Goal: Task Accomplishment & Management: Use online tool/utility

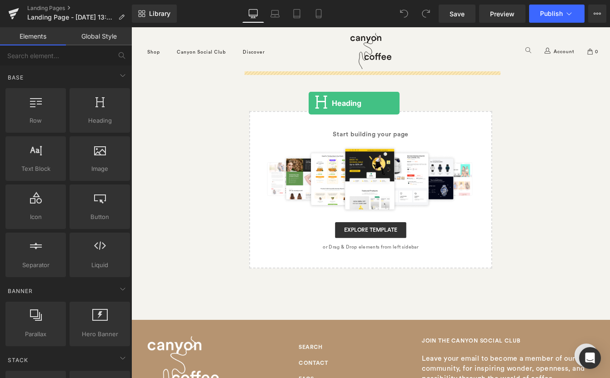
drag, startPoint x: 228, startPoint y: 143, endPoint x: 335, endPoint y: 114, distance: 111.1
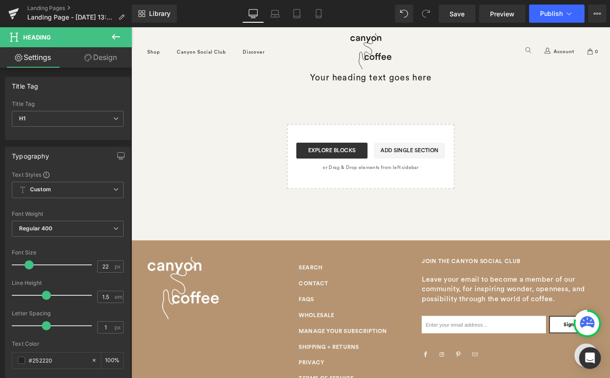
click at [109, 35] on button at bounding box center [116, 37] width 32 height 20
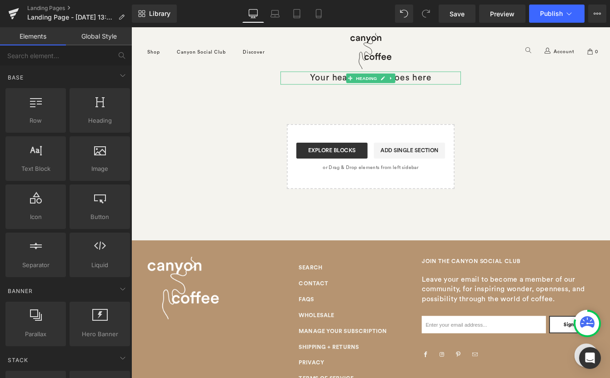
click at [349, 89] on h1 "Your heading text goes here" at bounding box center [406, 85] width 207 height 15
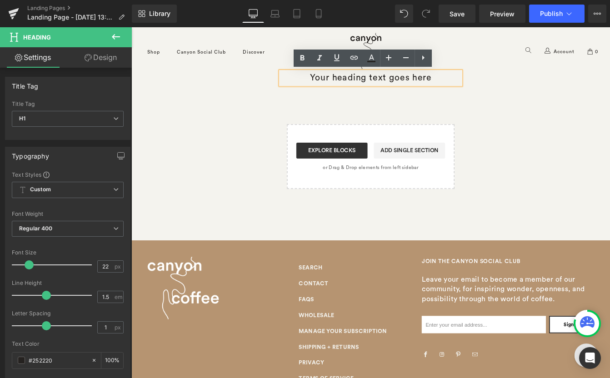
click at [423, 99] on div "Your heading text goes here Heading Select your layout" at bounding box center [406, 152] width 207 height 149
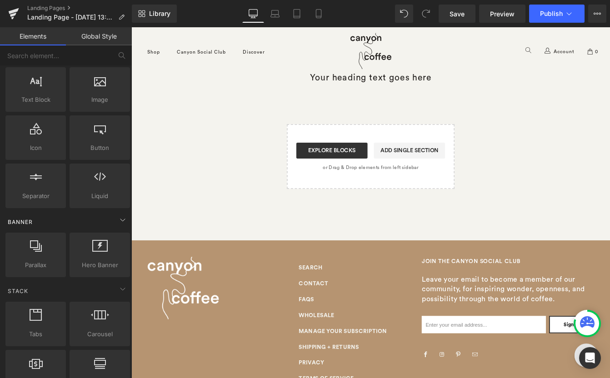
scroll to position [62, 0]
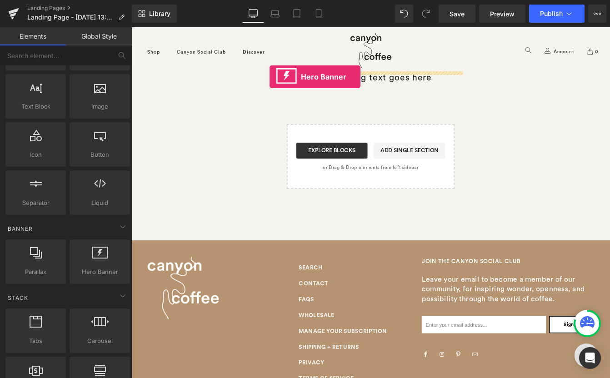
drag, startPoint x: 218, startPoint y: 278, endPoint x: 290, endPoint y: 84, distance: 206.4
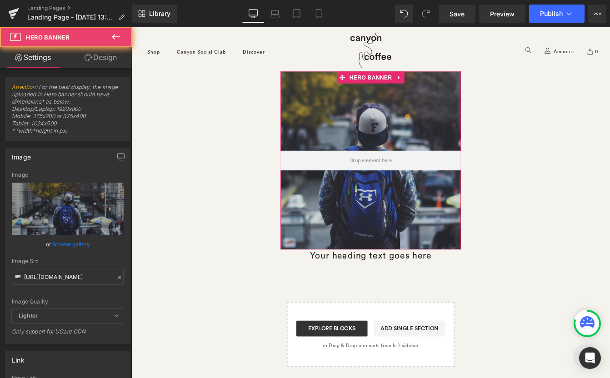
click at [353, 117] on div at bounding box center [406, 180] width 207 height 204
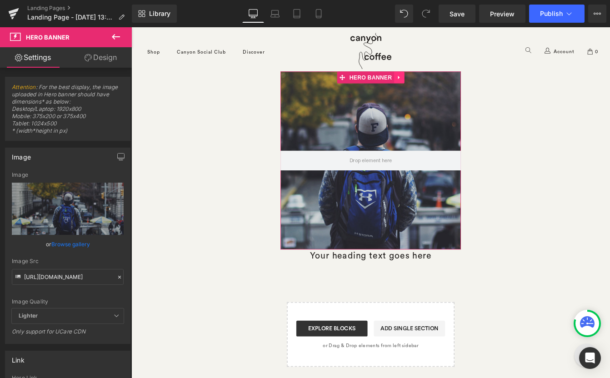
click at [437, 85] on icon at bounding box center [438, 85] width 2 height 4
click at [454, 83] on icon at bounding box center [456, 85] width 6 height 7
click at [439, 87] on icon at bounding box center [439, 85] width 6 height 7
click at [445, 84] on icon at bounding box center [445, 85] width 6 height 6
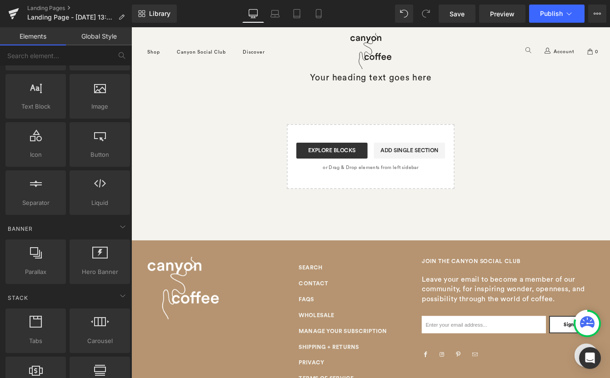
click at [404, 96] on div "Your heading text goes here Heading Select your layout" at bounding box center [406, 152] width 207 height 149
click at [407, 83] on span "Heading" at bounding box center [401, 85] width 28 height 11
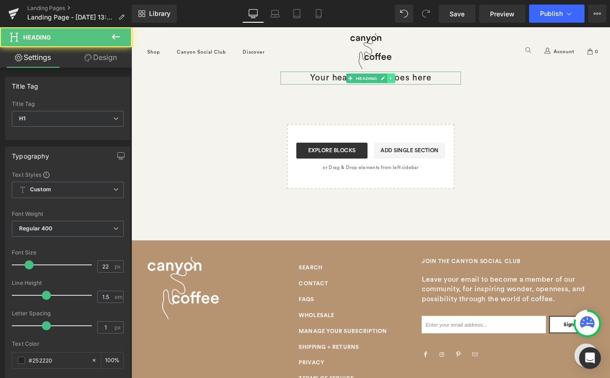
click at [430, 87] on icon at bounding box center [429, 85] width 5 height 5
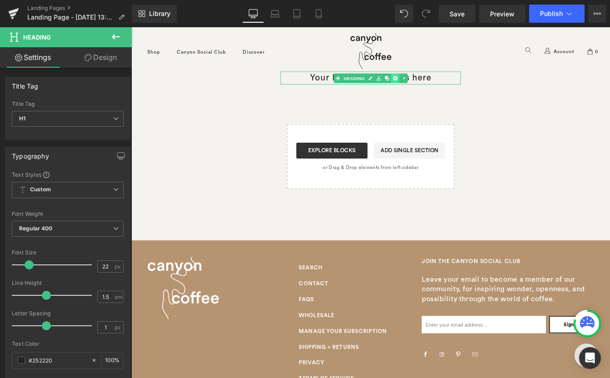
click at [436, 84] on icon at bounding box center [434, 85] width 5 height 5
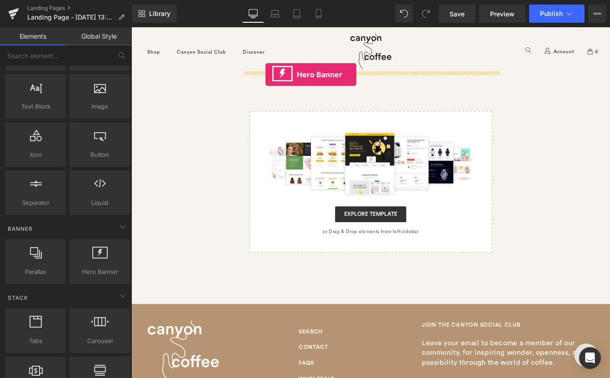
drag, startPoint x: 216, startPoint y: 276, endPoint x: 285, endPoint y: 82, distance: 206.3
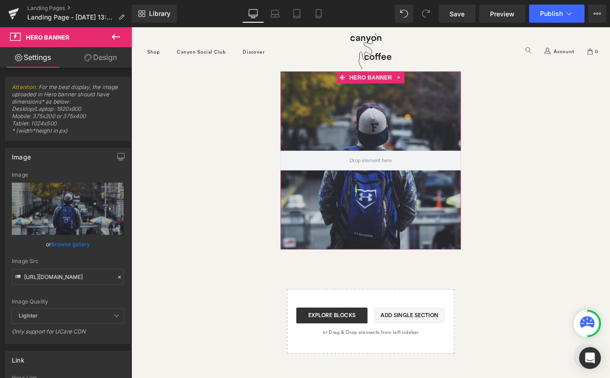
click at [350, 89] on div at bounding box center [406, 180] width 207 height 204
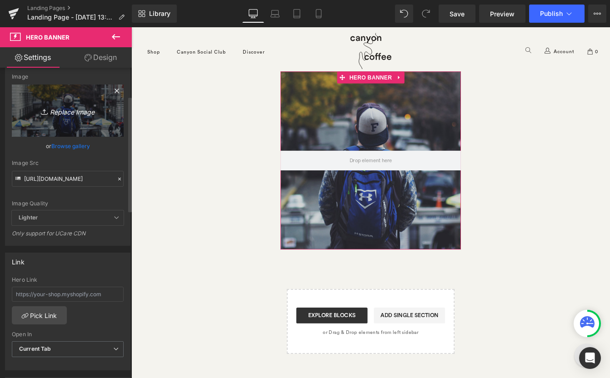
scroll to position [0, 0]
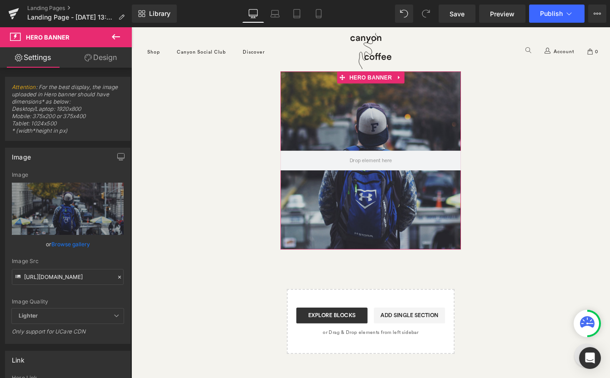
click at [96, 57] on link "Design" at bounding box center [101, 57] width 66 height 20
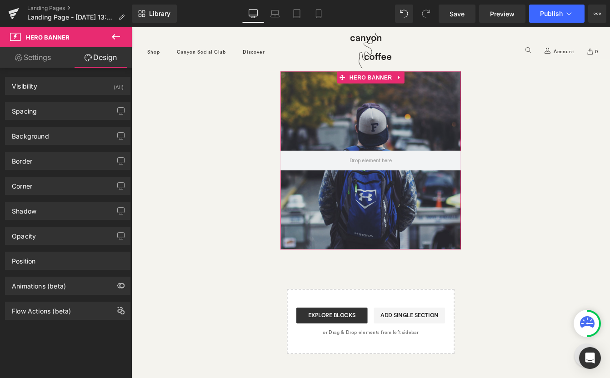
click at [52, 55] on link "Settings" at bounding box center [33, 57] width 66 height 20
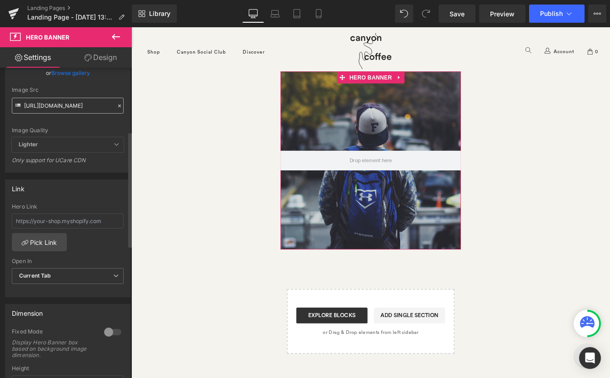
scroll to position [153, 0]
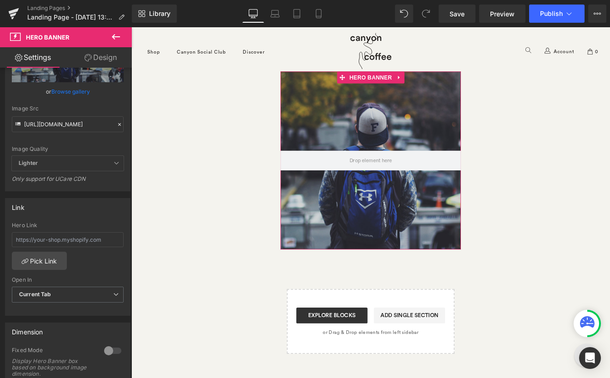
click at [107, 54] on link "Design" at bounding box center [101, 57] width 66 height 20
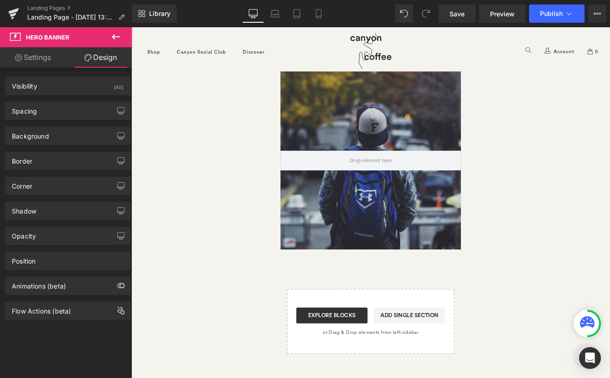
click at [115, 36] on icon at bounding box center [116, 36] width 8 height 5
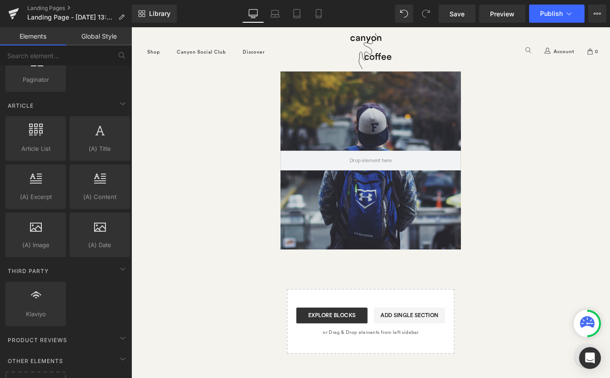
scroll to position [1740, 0]
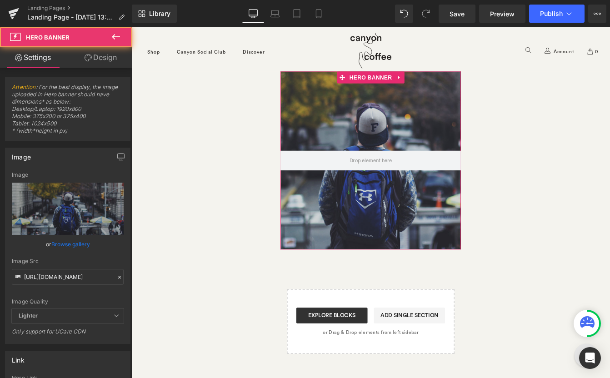
click at [345, 124] on div at bounding box center [406, 180] width 207 height 204
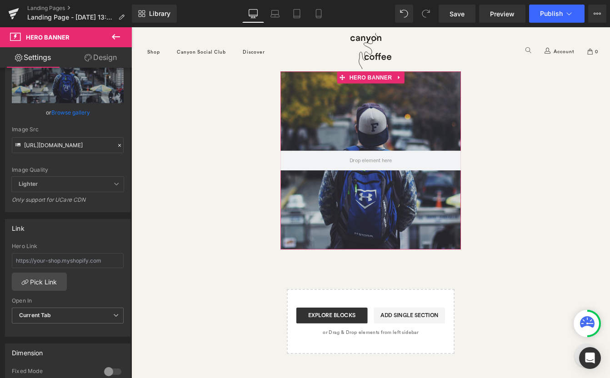
scroll to position [0, 0]
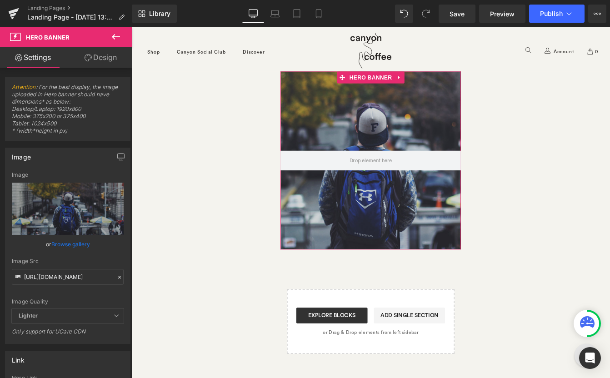
click at [90, 55] on link "Design" at bounding box center [101, 57] width 66 height 20
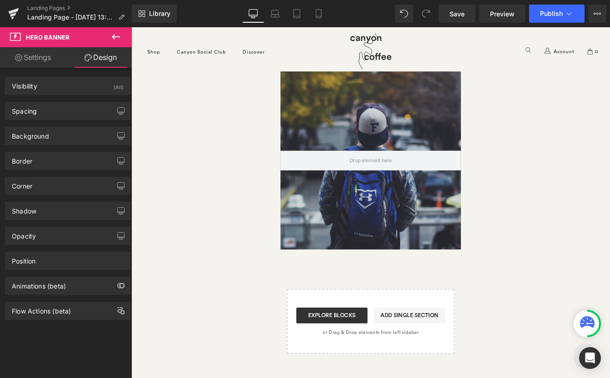
click at [118, 34] on icon at bounding box center [115, 36] width 11 height 11
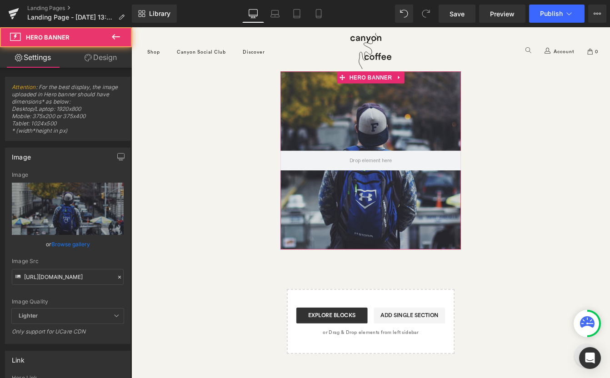
click at [344, 116] on div at bounding box center [406, 180] width 207 height 204
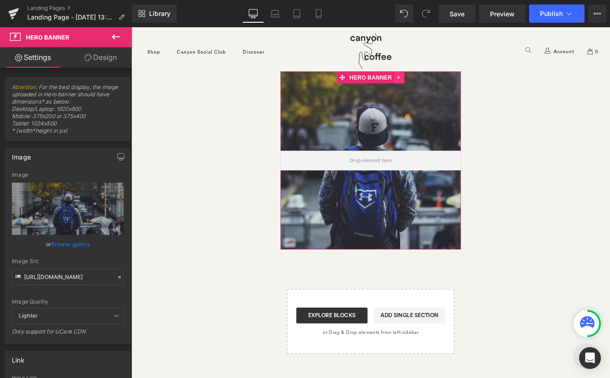
click at [439, 85] on icon at bounding box center [439, 85] width 6 height 7
click at [447, 84] on link at bounding box center [445, 85] width 12 height 14
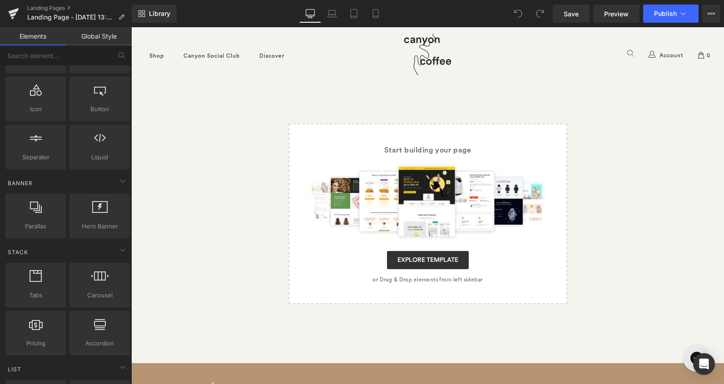
scroll to position [200, 0]
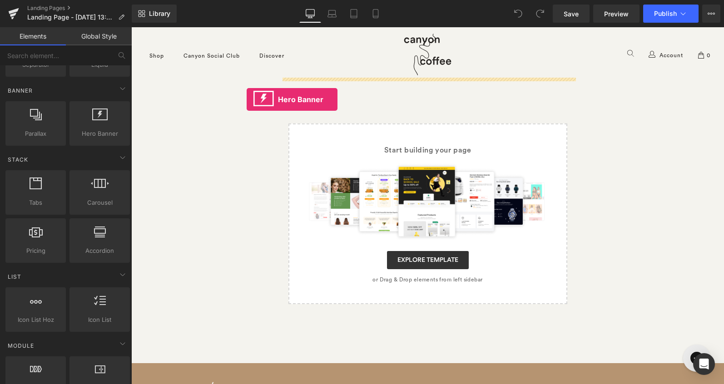
drag, startPoint x: 248, startPoint y: 150, endPoint x: 247, endPoint y: 101, distance: 49.1
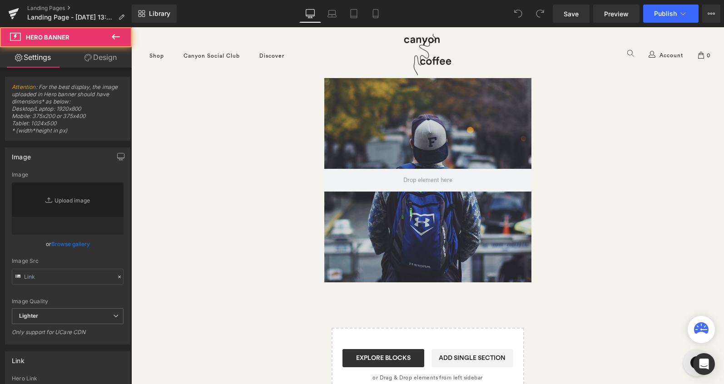
type input "[URL][DOMAIN_NAME]"
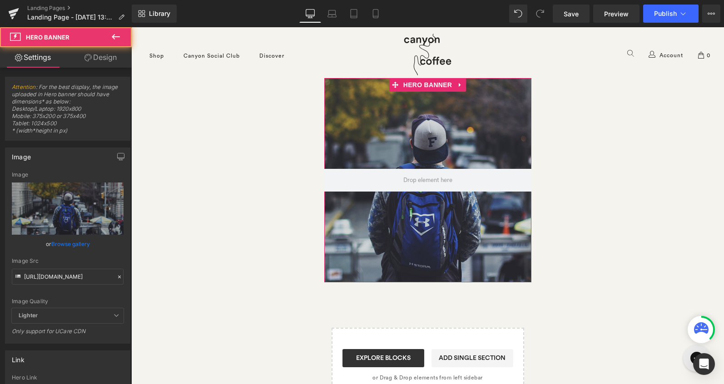
click at [350, 102] on div at bounding box center [427, 180] width 207 height 204
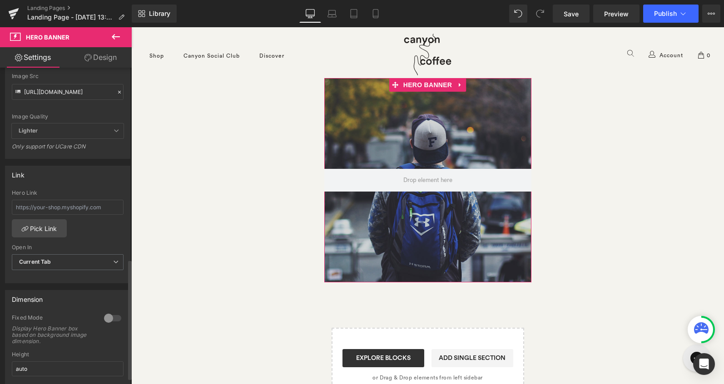
scroll to position [0, 0]
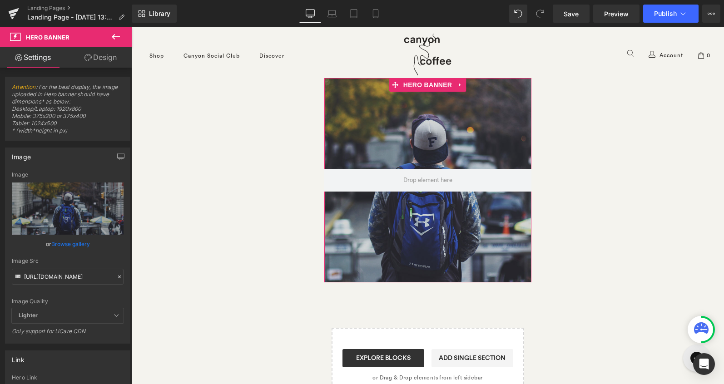
click at [106, 56] on link "Design" at bounding box center [101, 57] width 66 height 20
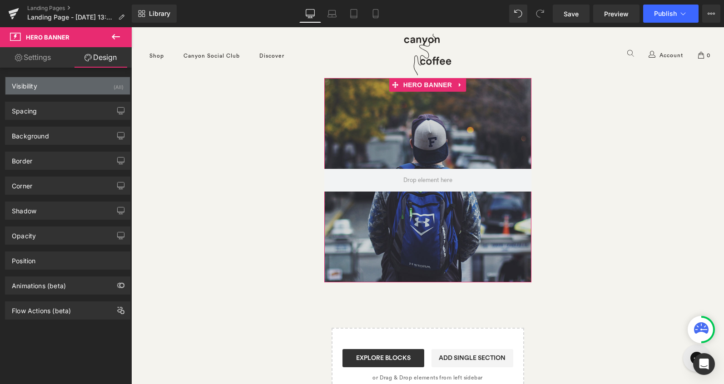
click at [91, 81] on div "Visibility (All)" at bounding box center [67, 85] width 124 height 17
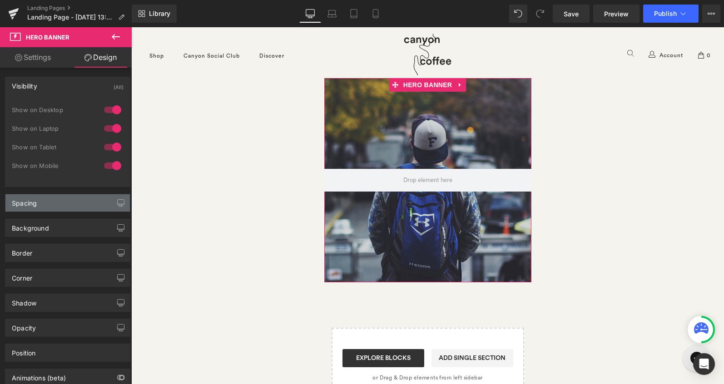
click at [75, 209] on div "Spacing" at bounding box center [67, 202] width 124 height 17
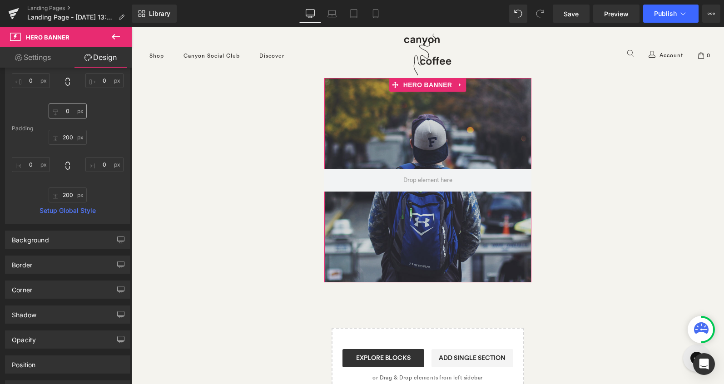
scroll to position [242, 0]
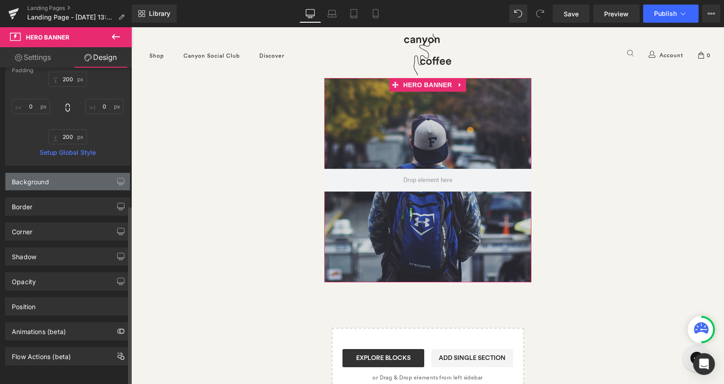
click at [88, 180] on div "Background" at bounding box center [67, 181] width 124 height 17
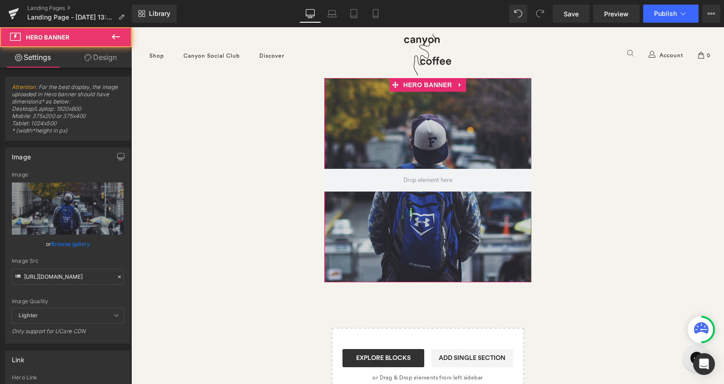
click at [358, 126] on div at bounding box center [427, 180] width 207 height 204
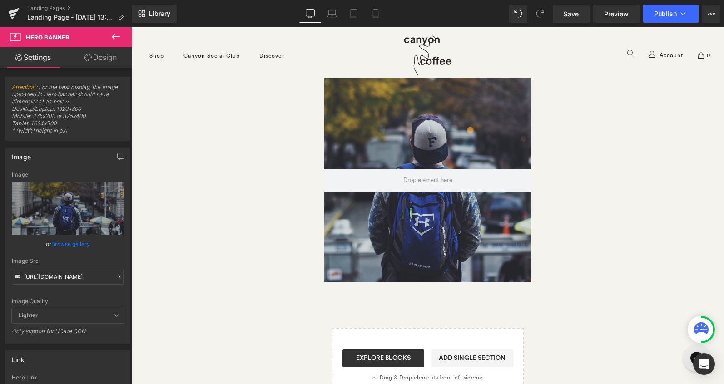
click at [116, 34] on icon at bounding box center [115, 36] width 11 height 11
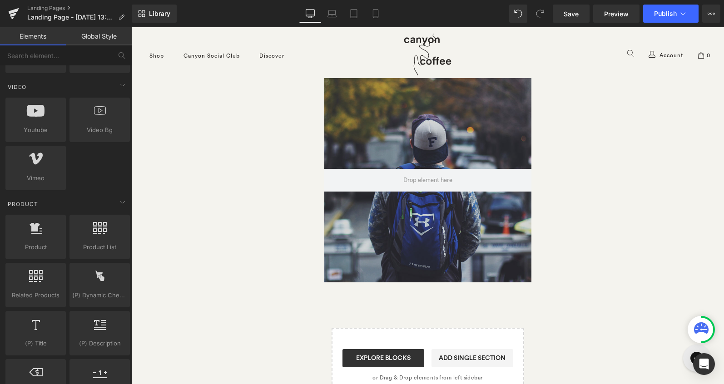
scroll to position [615, 0]
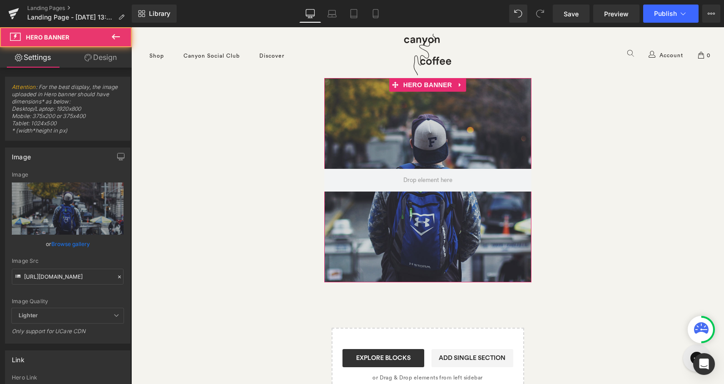
click at [360, 244] on div at bounding box center [427, 180] width 207 height 204
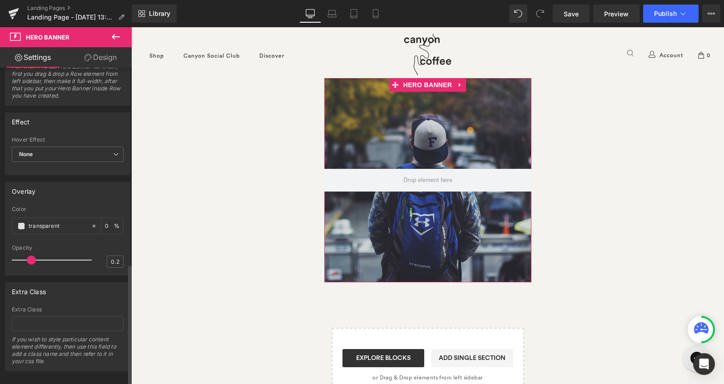
scroll to position [517, 0]
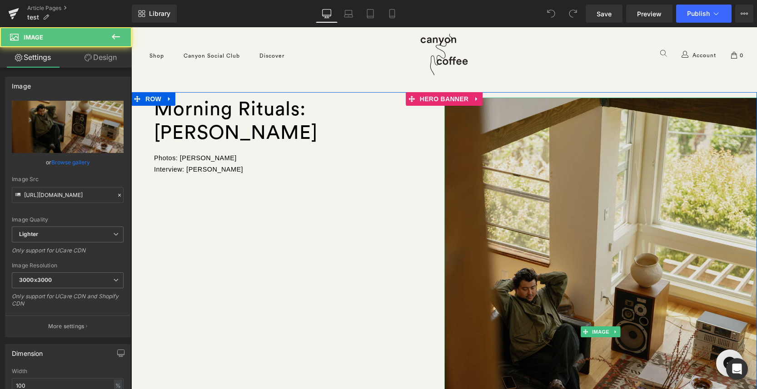
click at [484, 216] on img at bounding box center [600, 332] width 313 height 469
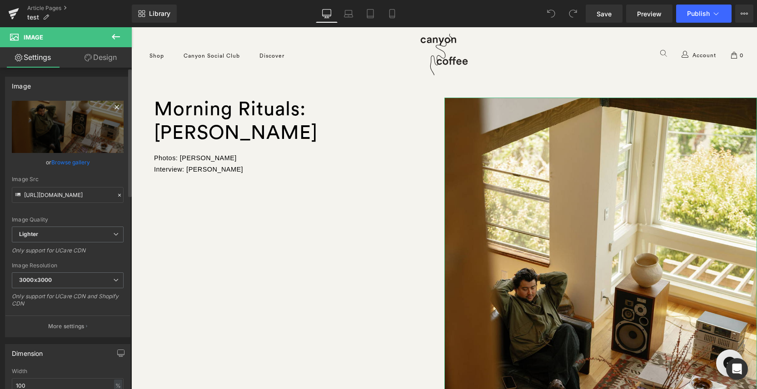
click at [114, 106] on icon at bounding box center [116, 107] width 4 height 4
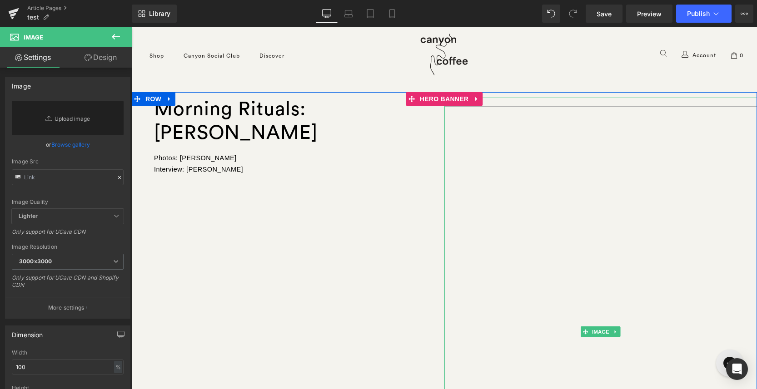
click at [503, 172] on img at bounding box center [600, 332] width 313 height 469
click at [617, 333] on icon at bounding box center [615, 331] width 5 height 5
click at [621, 332] on icon at bounding box center [620, 332] width 5 height 5
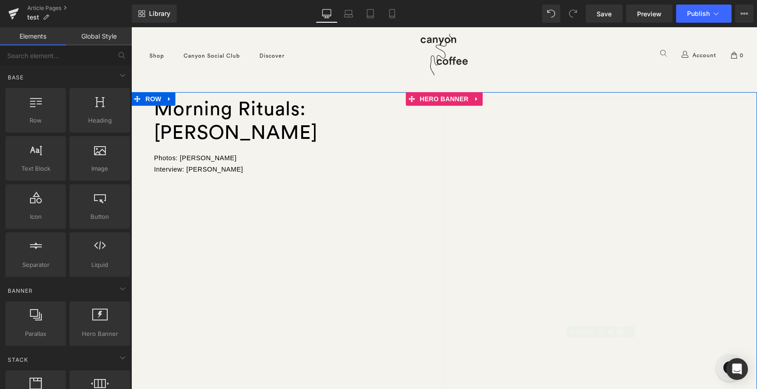
scroll to position [5, 5]
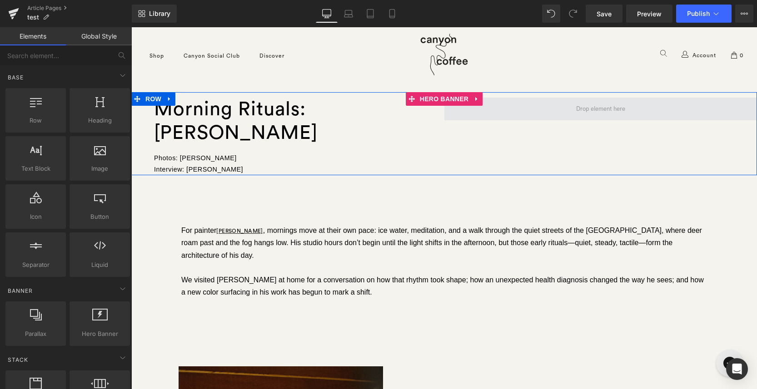
click at [607, 107] on span at bounding box center [600, 109] width 55 height 14
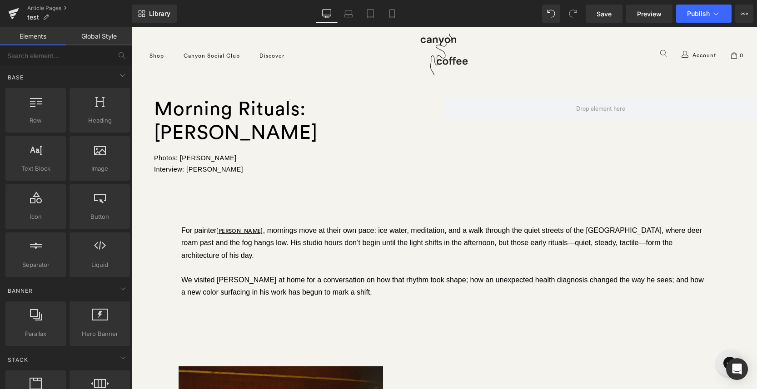
click at [105, 35] on link "Global Style" at bounding box center [99, 36] width 66 height 18
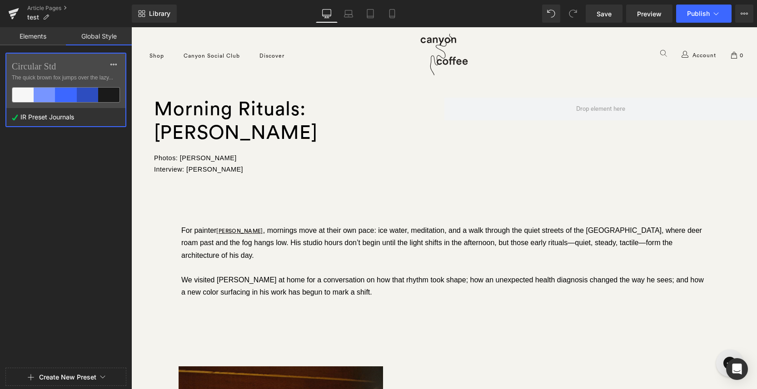
click at [131, 27] on div at bounding box center [131, 27] width 0 height 0
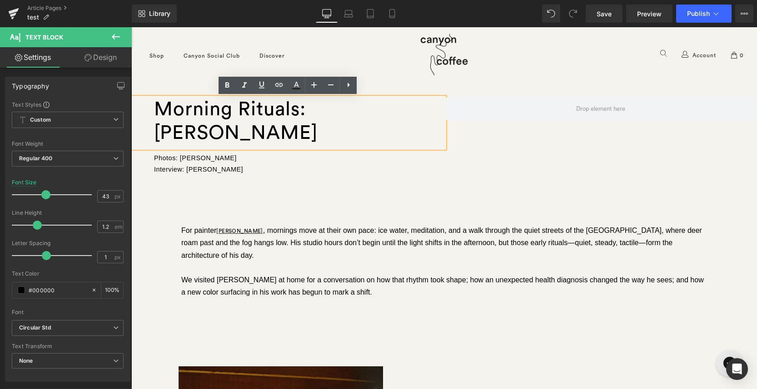
click at [496, 160] on div "Separator Morning Rituals: Jereme Brian Mendez Text Block Photos: Justin Chung …" at bounding box center [443, 133] width 625 height 83
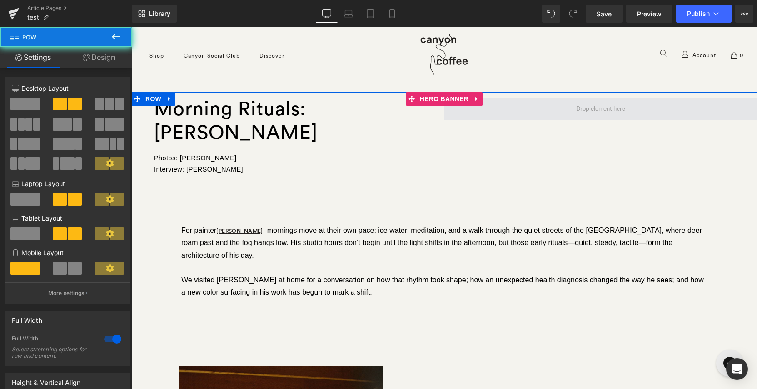
click at [499, 116] on span at bounding box center [600, 109] width 313 height 23
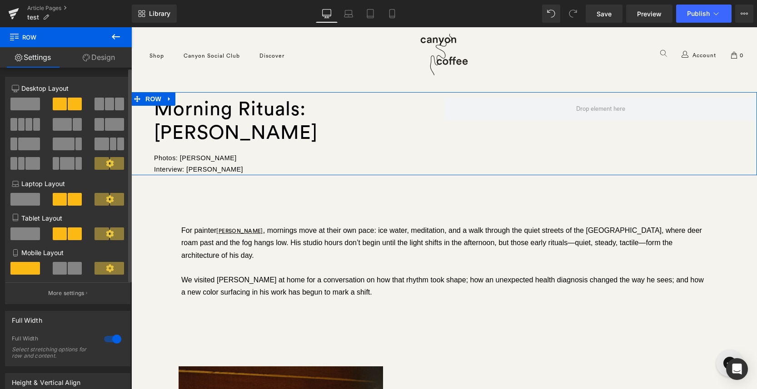
click at [29, 107] on span at bounding box center [25, 104] width 30 height 13
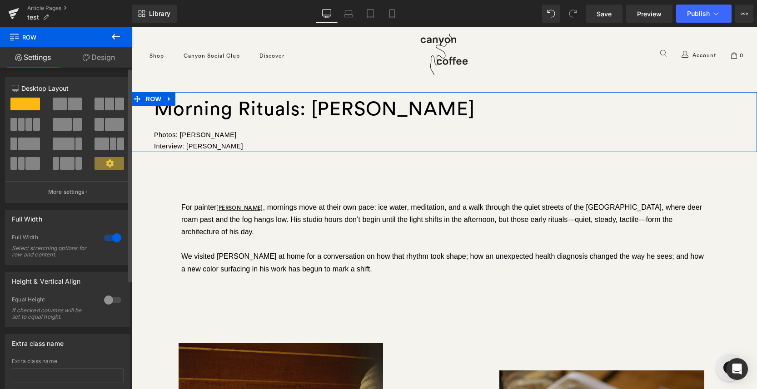
scroll to position [4, 5]
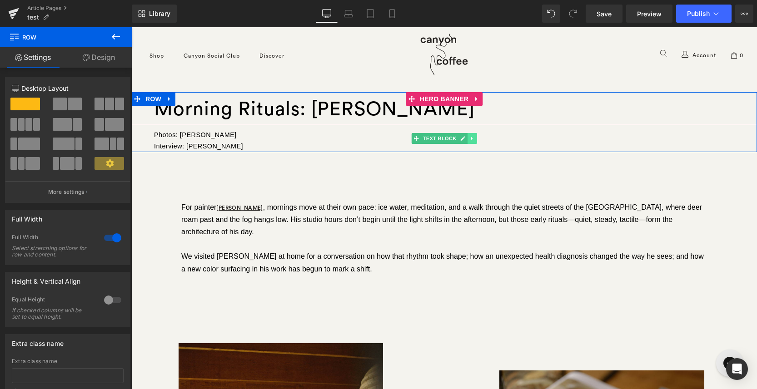
click at [472, 138] on icon at bounding box center [472, 138] width 5 height 5
click at [475, 137] on icon at bounding box center [476, 138] width 5 height 5
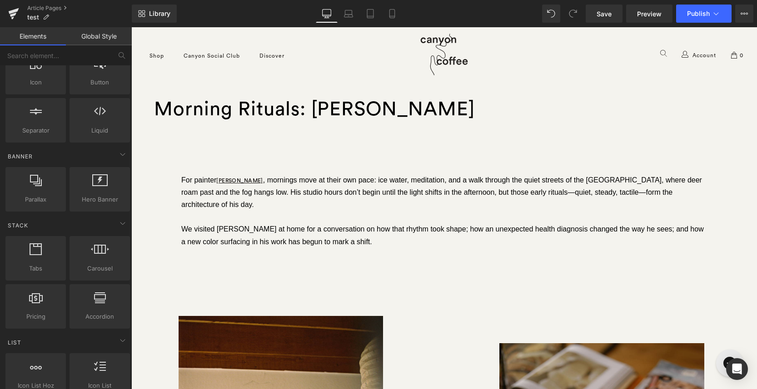
scroll to position [0, 0]
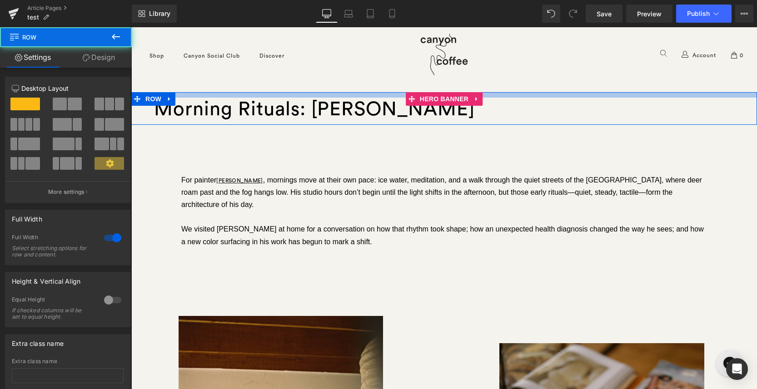
click at [205, 93] on div at bounding box center [443, 94] width 625 height 5
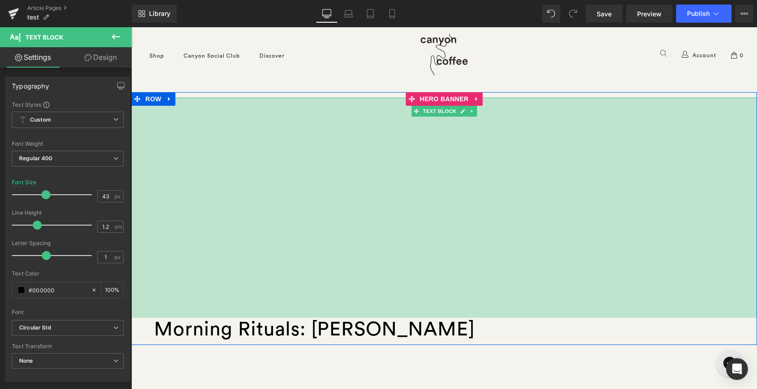
scroll to position [5629, 625]
drag, startPoint x: 263, startPoint y: 98, endPoint x: 242, endPoint y: 321, distance: 223.6
click at [242, 321] on div "Morning Rituals: Jereme Brian Mendez Text Block 485px" at bounding box center [443, 222] width 625 height 248
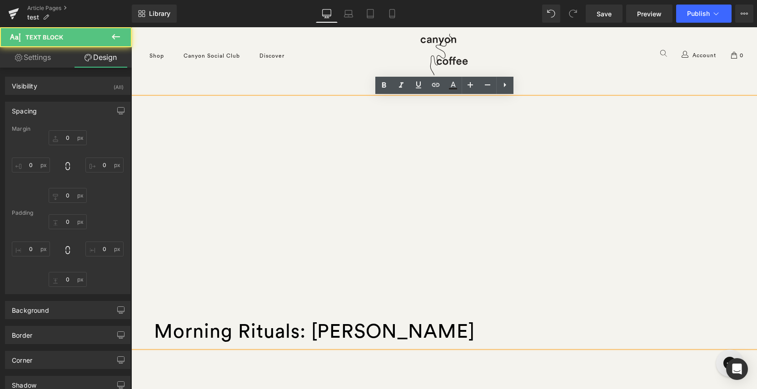
type input "0"
type input "490"
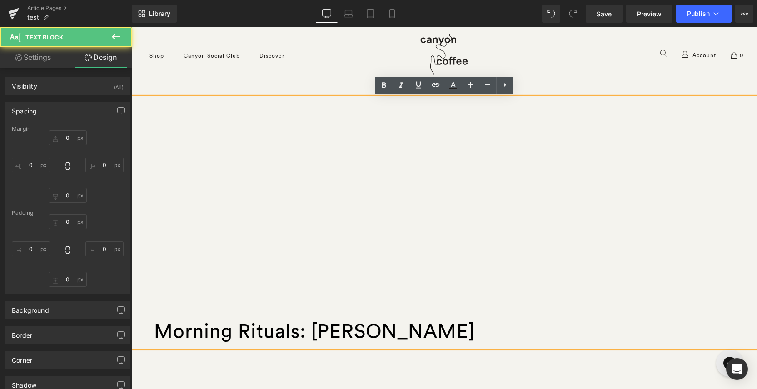
type input "76"
type input "XS"
type input "50"
click at [433, 331] on div "Morning Rituals: Jereme Brian Mendez" at bounding box center [443, 223] width 625 height 250
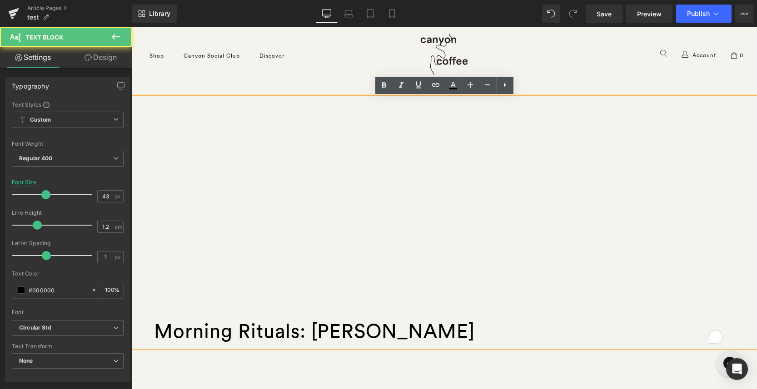
click at [440, 311] on div "Morning Rituals: Jereme Brian Mendez" at bounding box center [443, 223] width 625 height 250
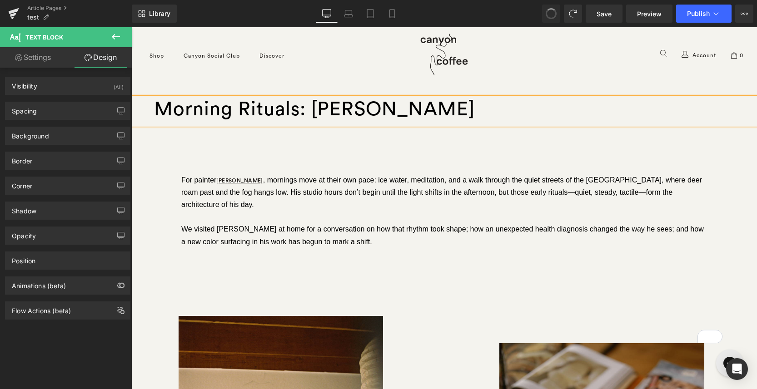
scroll to position [5407, 625]
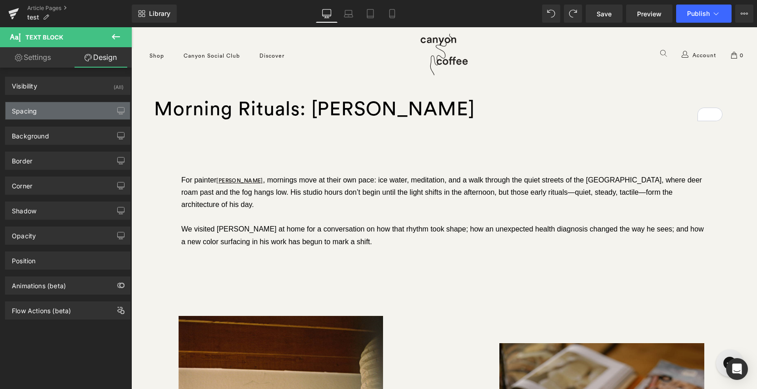
click at [77, 113] on div "Spacing" at bounding box center [67, 110] width 124 height 17
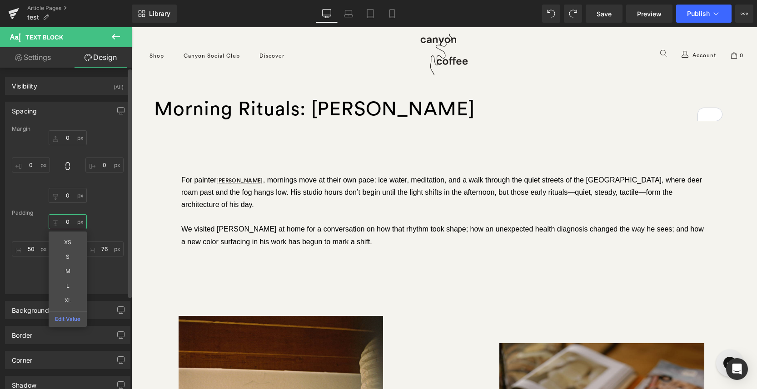
click at [71, 220] on input "0" at bounding box center [68, 221] width 38 height 15
click at [69, 136] on input "0" at bounding box center [68, 137] width 38 height 15
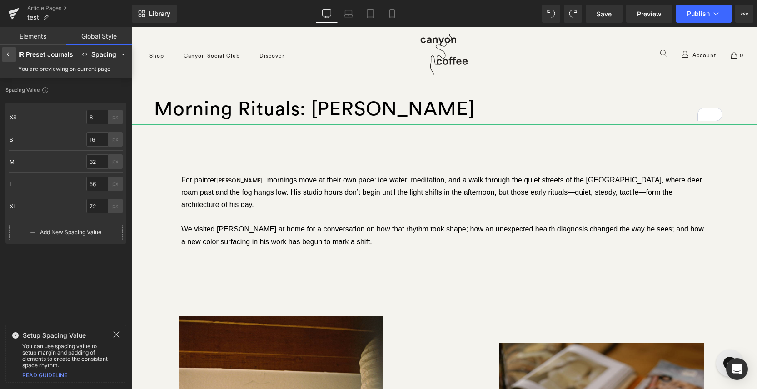
click at [10, 52] on icon at bounding box center [8, 54] width 7 height 7
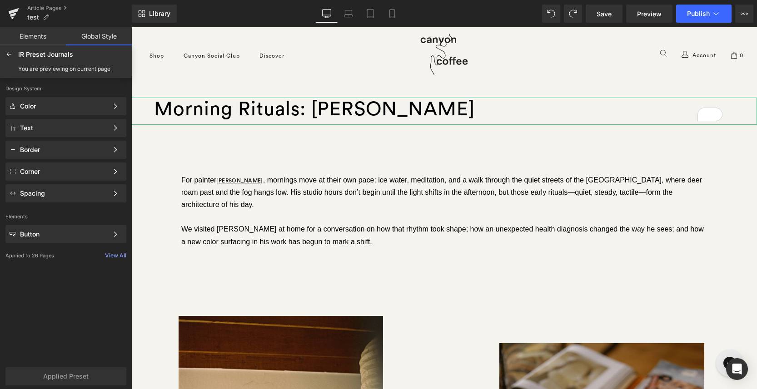
click at [259, 94] on div "Separator Morning Rituals: Jereme Brian Mendez Text Block Row" at bounding box center [443, 108] width 625 height 33
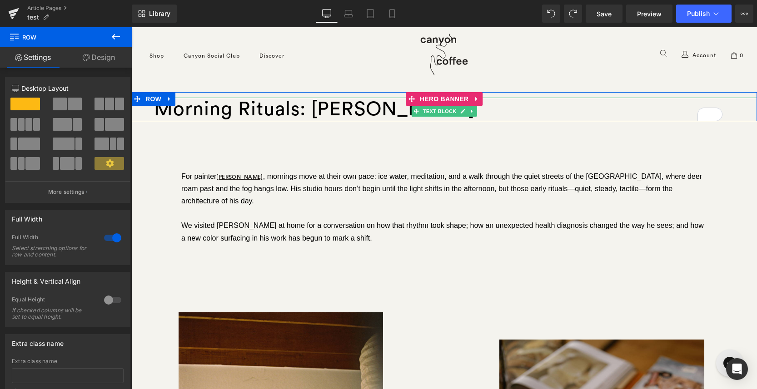
click at [262, 107] on div "Morning Rituals: Jereme Brian Mendez" at bounding box center [443, 110] width 625 height 24
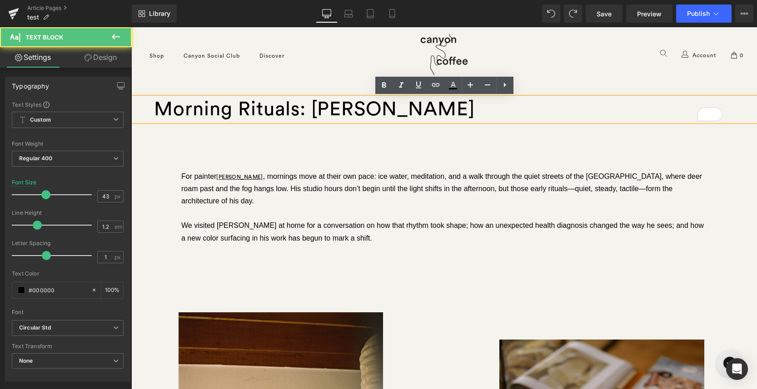
click at [189, 121] on div "Morning Rituals: Jereme Brian Mendez" at bounding box center [443, 110] width 625 height 24
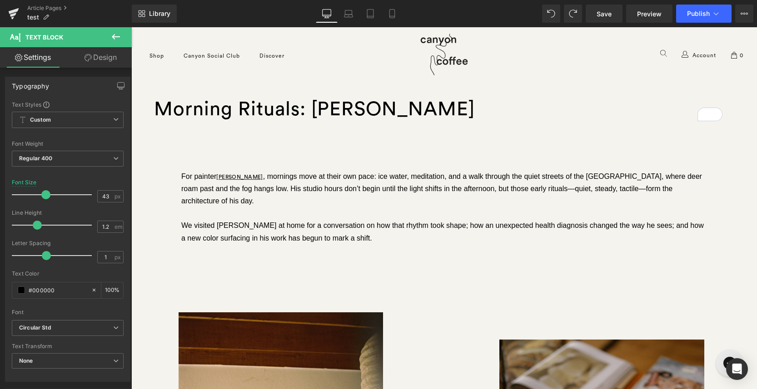
click at [110, 59] on link "Design" at bounding box center [101, 57] width 66 height 20
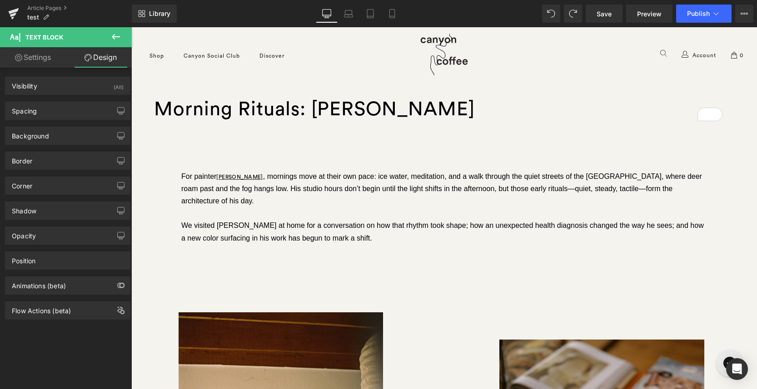
click at [195, 99] on div "Morning Rituals: Jereme Brian Mendez Text Block" at bounding box center [443, 110] width 625 height 24
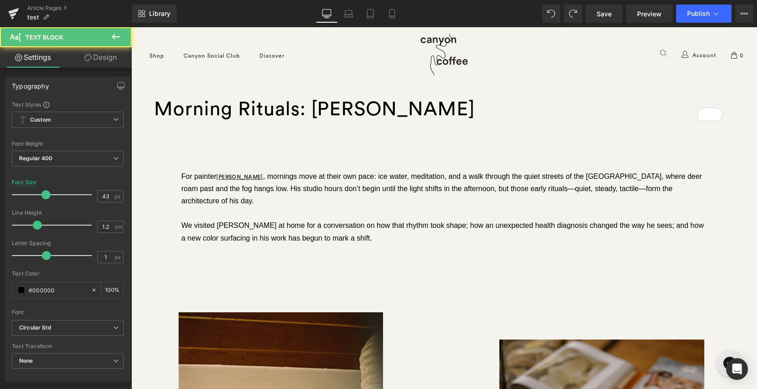
click at [99, 59] on link "Design" at bounding box center [101, 57] width 66 height 20
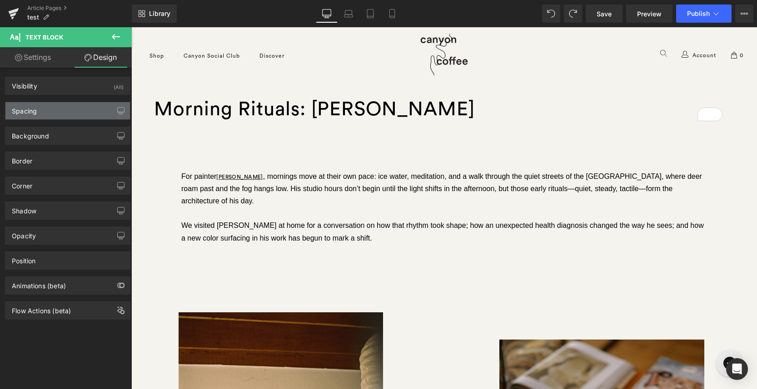
click at [76, 117] on div "Spacing" at bounding box center [67, 110] width 124 height 17
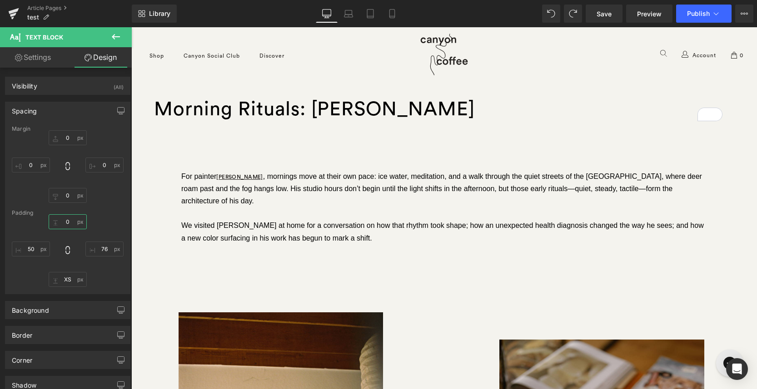
click at [70, 222] on input "0" at bounding box center [68, 221] width 38 height 15
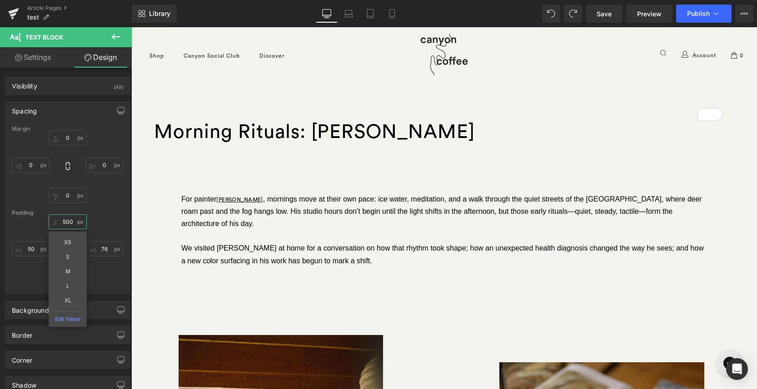
scroll to position [5634, 625]
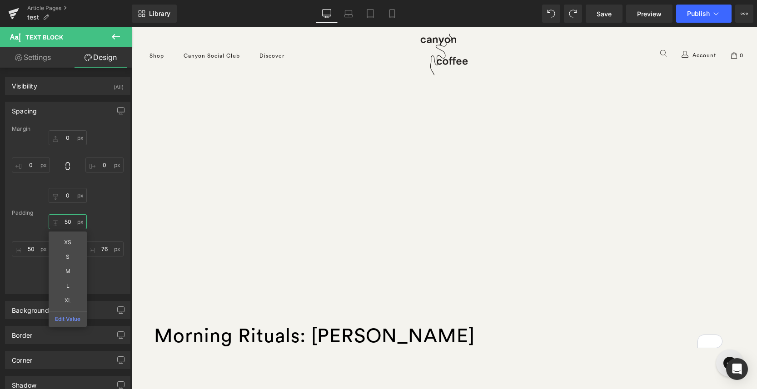
type input "5"
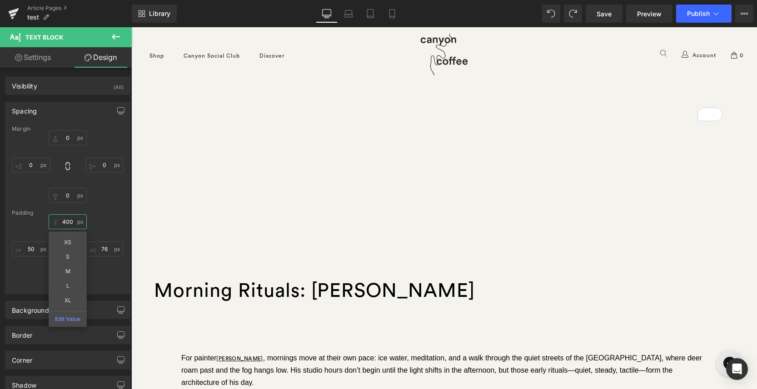
scroll to position [5588, 625]
type input "4"
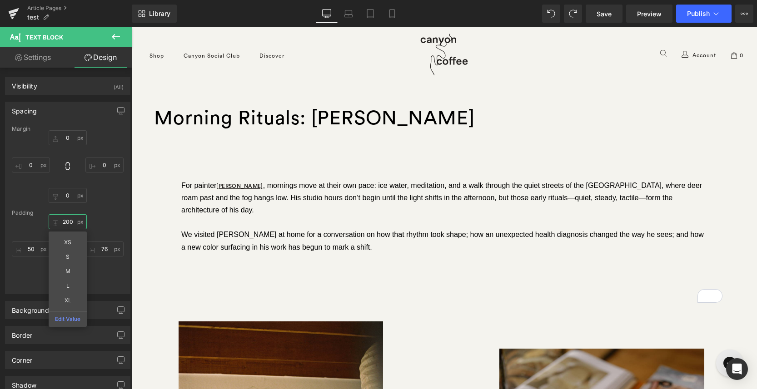
scroll to position [5498, 625]
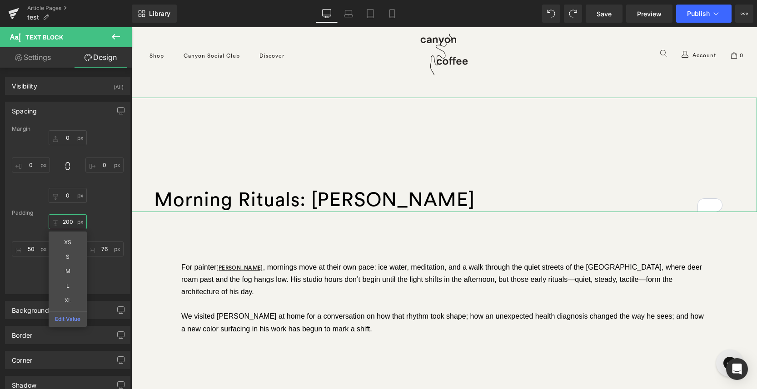
type input "200"
click at [14, 285] on div "200 200 XS S M L XL Edit Value 76px 76 8px XS 50px 50" at bounding box center [68, 250] width 112 height 73
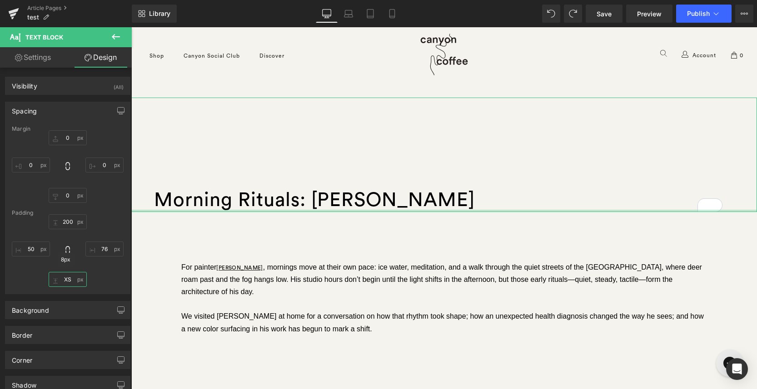
click at [67, 281] on input "XS" at bounding box center [68, 279] width 38 height 15
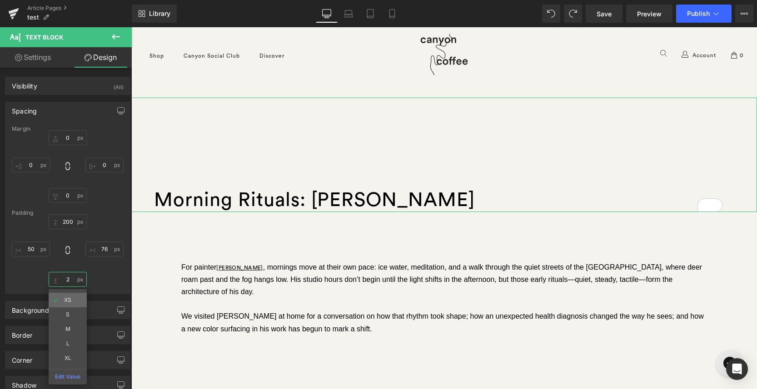
scroll to position [5495, 625]
type input "200"
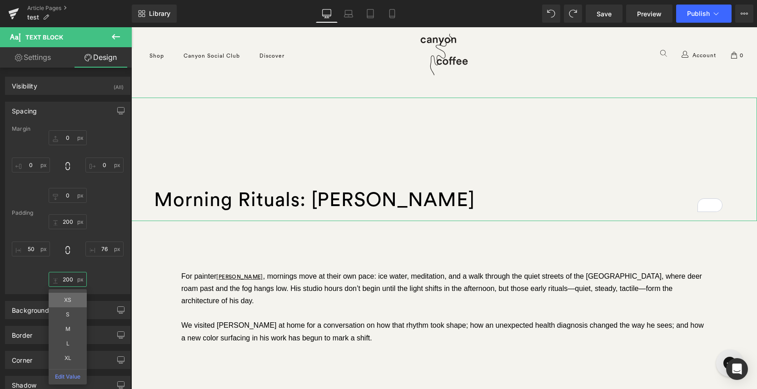
scroll to position [0, 0]
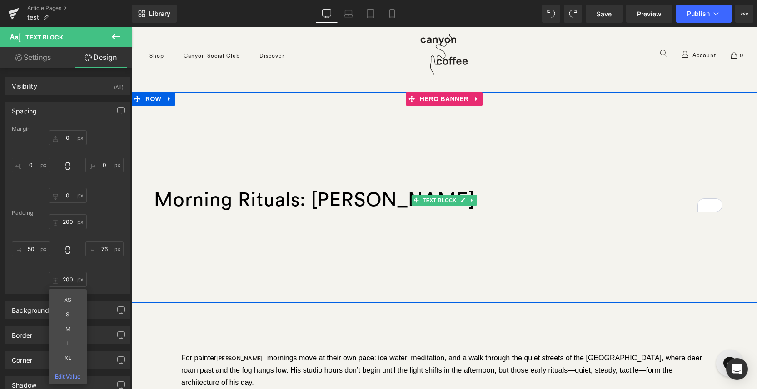
click at [299, 207] on div "Morning Rituals: Jereme Brian Mendez" at bounding box center [443, 200] width 625 height 205
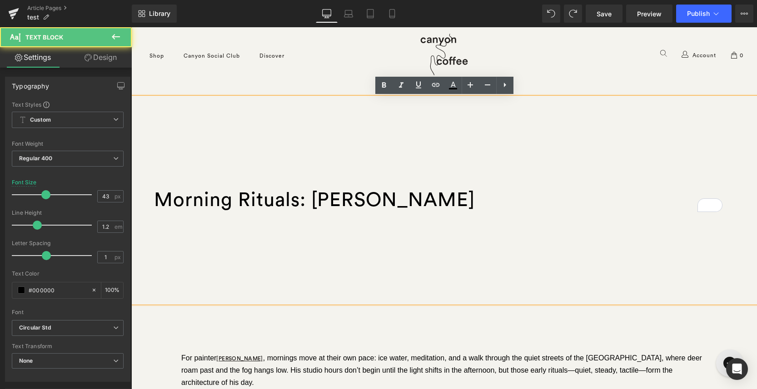
click at [401, 200] on div "Morning Rituals: Jereme Brian Mendez" at bounding box center [443, 200] width 625 height 205
drag, startPoint x: 517, startPoint y: 199, endPoint x: 169, endPoint y: 199, distance: 347.9
click at [171, 199] on div "Morning Rituals: Jereme Brian Mendez" at bounding box center [443, 200] width 625 height 205
drag, startPoint x: 201, startPoint y: 198, endPoint x: 541, endPoint y: 202, distance: 340.2
click at [541, 202] on div "Morning Rituals: Jereme Brian Mendez" at bounding box center [443, 200] width 625 height 205
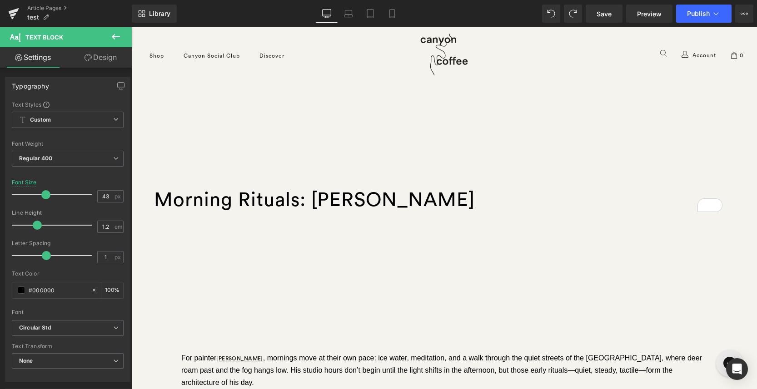
click at [114, 34] on icon at bounding box center [115, 36] width 11 height 11
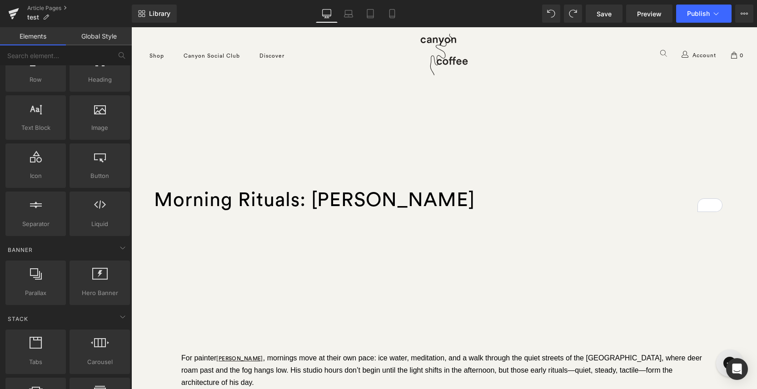
scroll to position [124, 0]
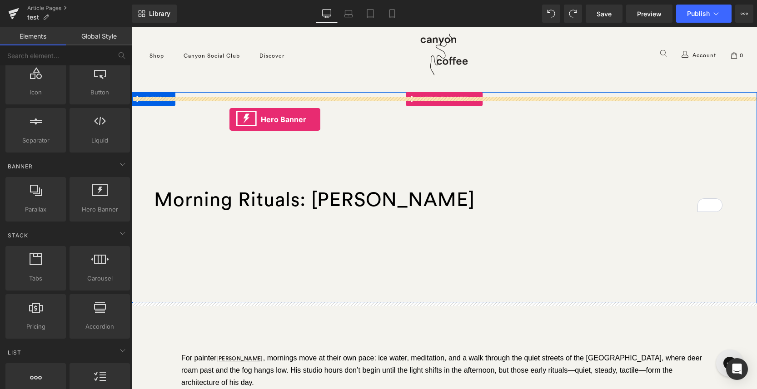
drag, startPoint x: 227, startPoint y: 217, endPoint x: 229, endPoint y: 119, distance: 97.7
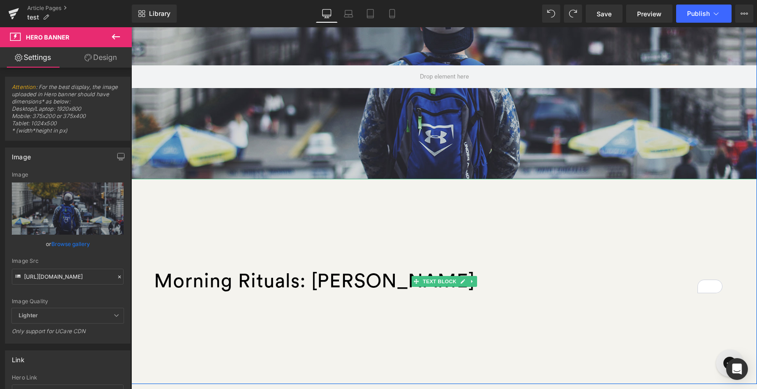
scroll to position [138, 0]
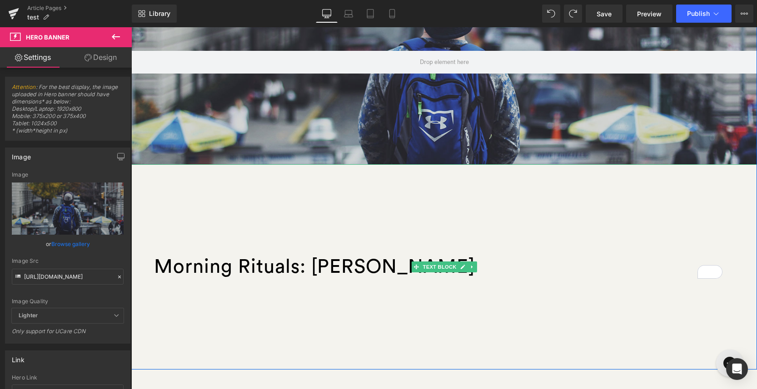
click at [256, 263] on div "Morning Rituals: Jereme Brian Mendez" at bounding box center [443, 266] width 625 height 205
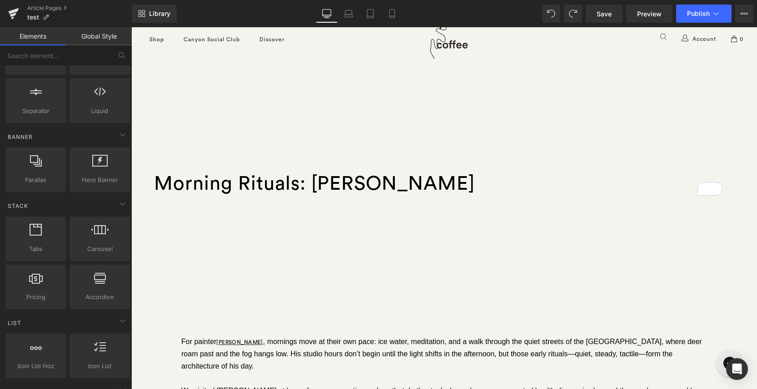
scroll to position [143, 0]
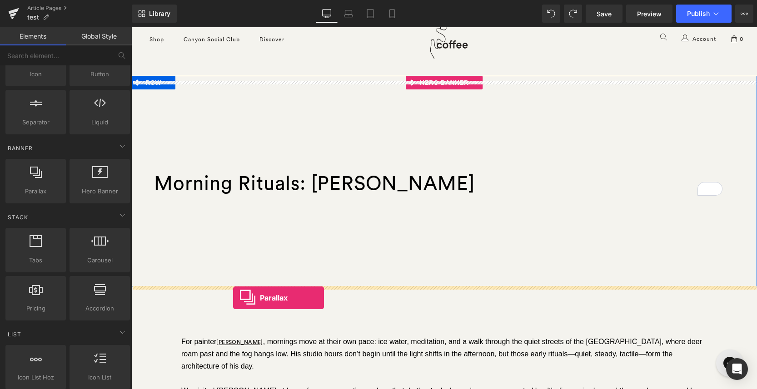
drag, startPoint x: 157, startPoint y: 215, endPoint x: 233, endPoint y: 298, distance: 112.5
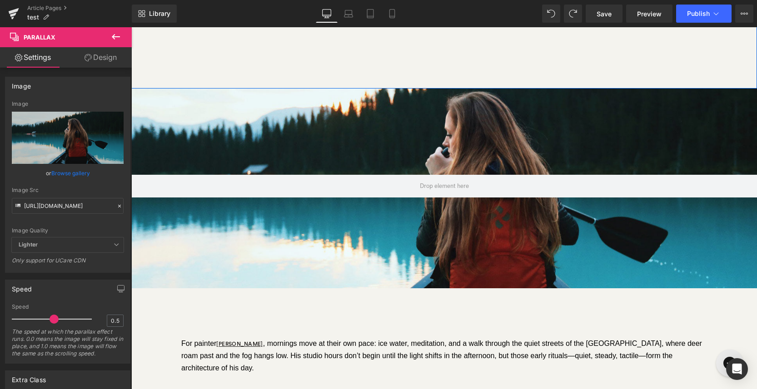
scroll to position [294, 0]
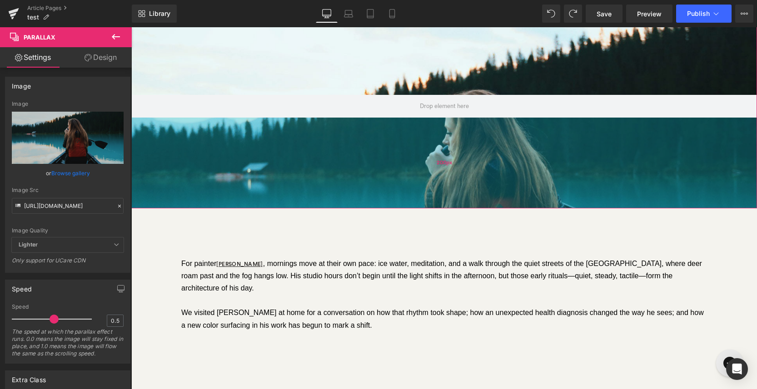
click at [285, 192] on div "200px" at bounding box center [443, 163] width 625 height 91
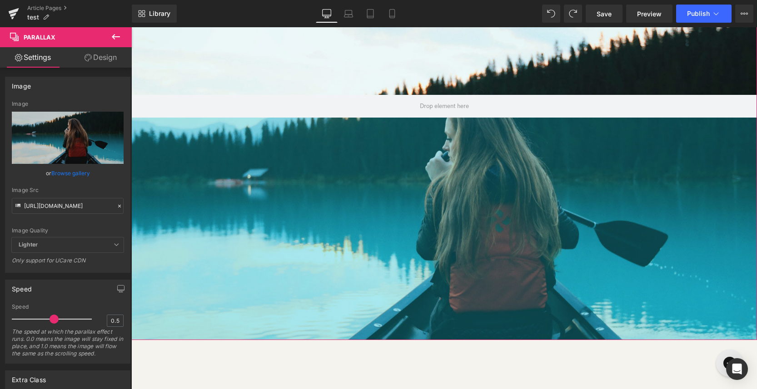
scroll to position [4, 5]
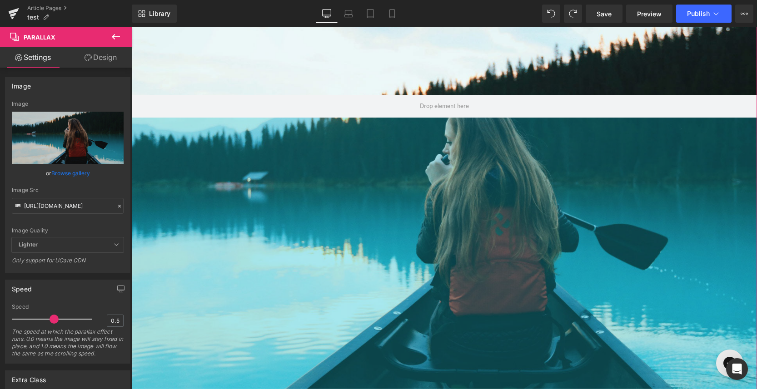
drag, startPoint x: 283, startPoint y: 206, endPoint x: 285, endPoint y: 400, distance: 194.0
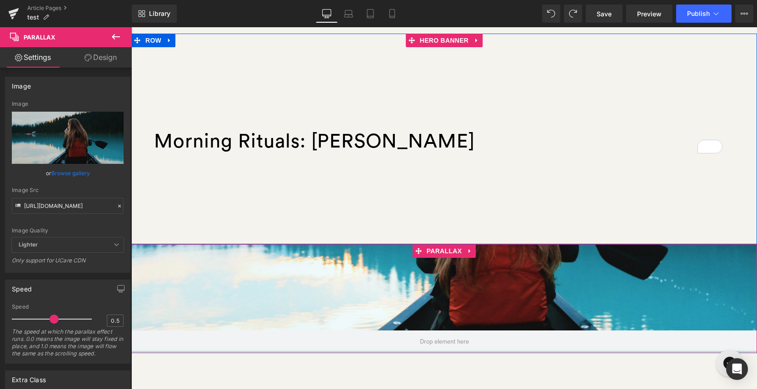
click at [358, 314] on div at bounding box center [443, 217] width 625 height 337
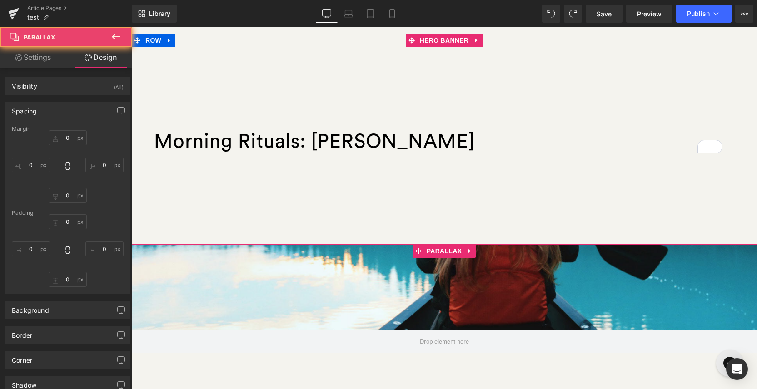
type input "0"
type input "190"
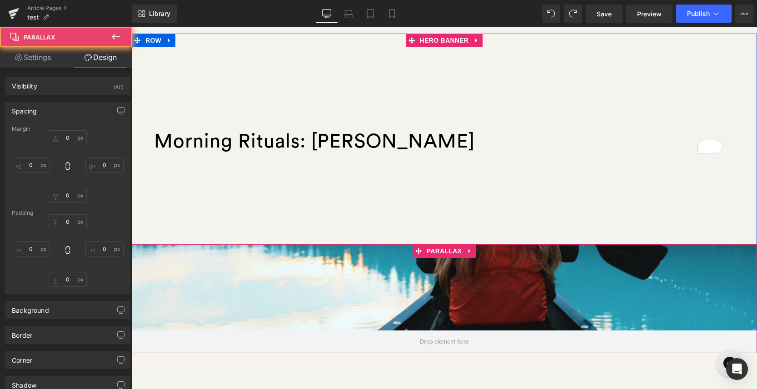
type input "0"
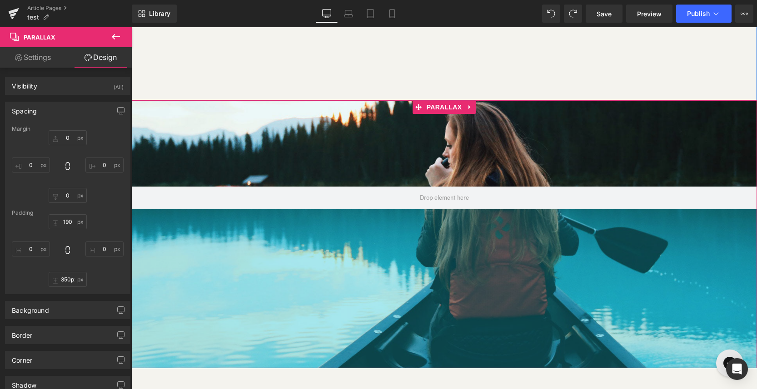
drag, startPoint x: 361, startPoint y: 208, endPoint x: 376, endPoint y: 425, distance: 218.1
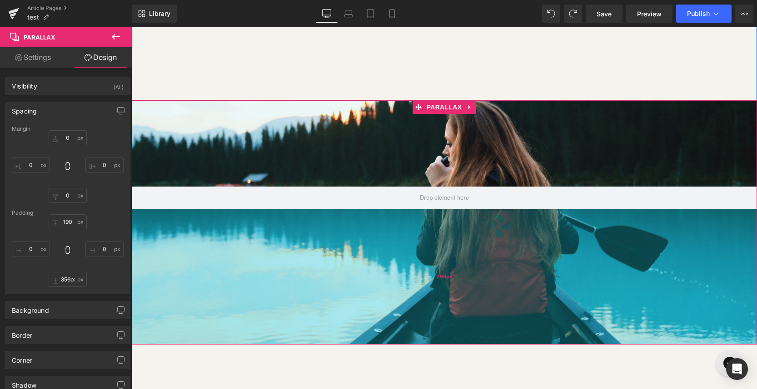
type input "357px"
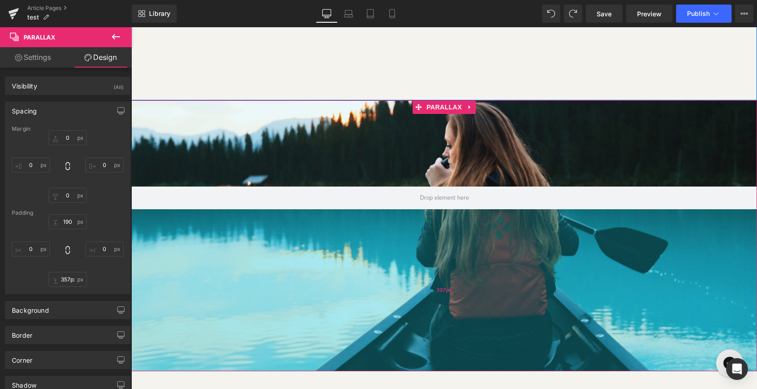
click at [385, 370] on div "357px" at bounding box center [443, 290] width 625 height 162
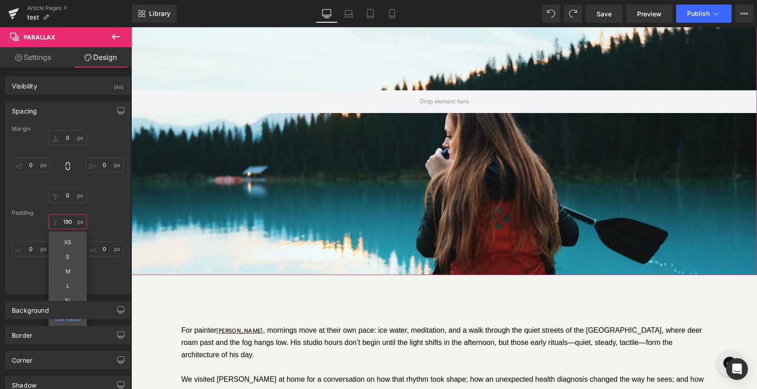
click at [64, 219] on input "190" at bounding box center [68, 221] width 38 height 15
drag, startPoint x: 69, startPoint y: 222, endPoint x: 36, endPoint y: 222, distance: 32.7
click at [36, 222] on div "190px 190 XS S M L XL Edit Value 0px 0 357px 357px 0px 0" at bounding box center [68, 250] width 112 height 73
drag, startPoint x: 60, startPoint y: 224, endPoint x: 82, endPoint y: 224, distance: 22.3
click at [82, 224] on input "190" at bounding box center [68, 221] width 38 height 15
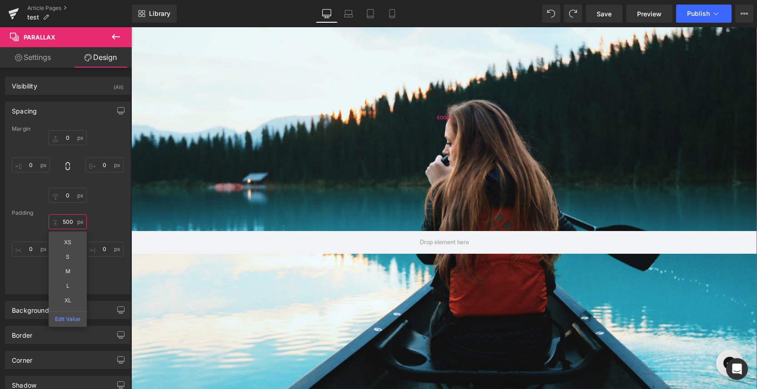
type input "500px"
click at [292, 222] on div "500px" at bounding box center [443, 117] width 625 height 227
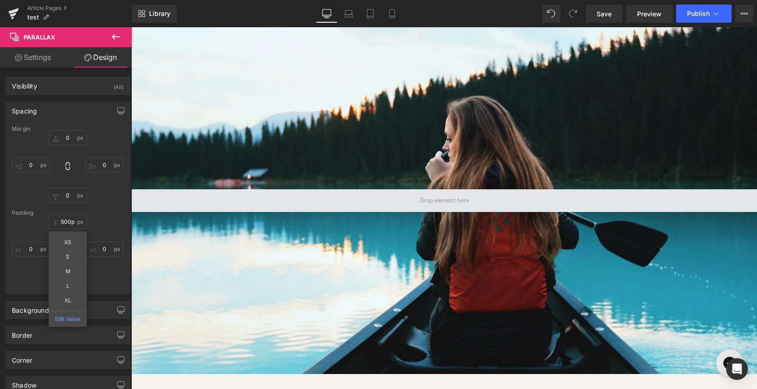
click at [333, 204] on span at bounding box center [443, 200] width 625 height 23
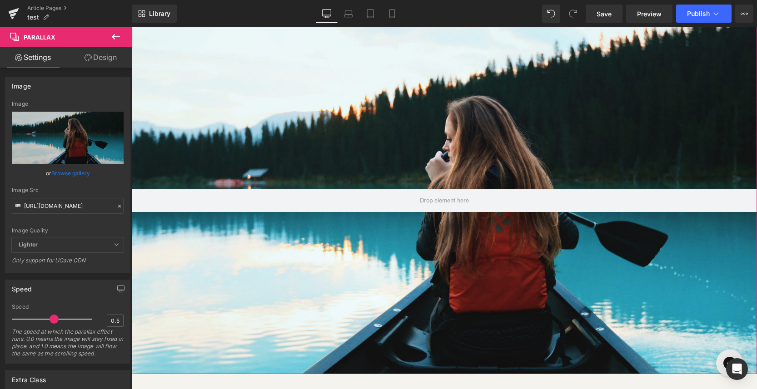
click at [101, 57] on link "Design" at bounding box center [101, 57] width 66 height 20
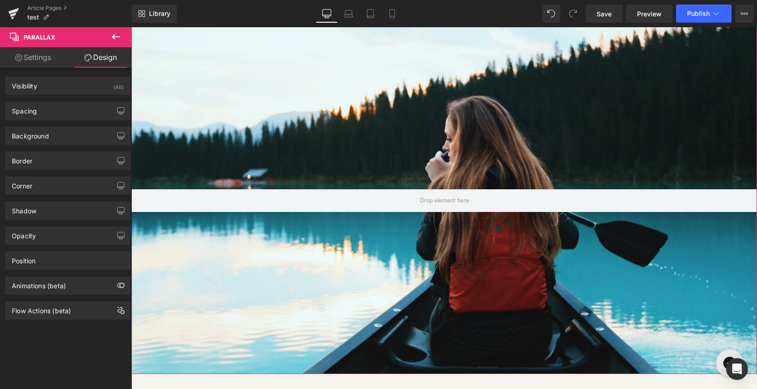
click at [44, 60] on link "Settings" at bounding box center [33, 57] width 66 height 20
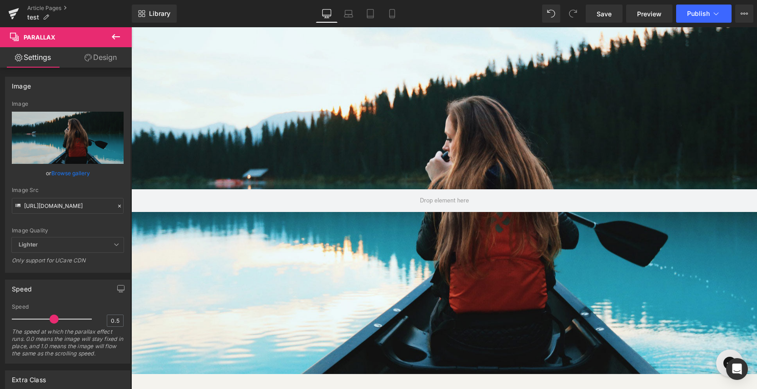
click at [120, 33] on icon at bounding box center [115, 36] width 11 height 11
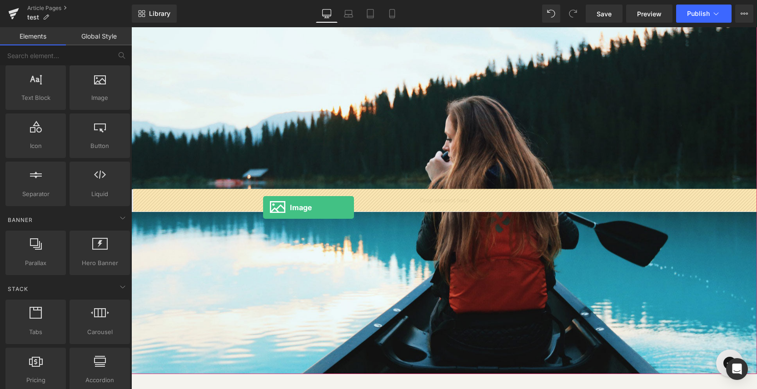
drag, startPoint x: 221, startPoint y: 112, endPoint x: 263, endPoint y: 208, distance: 104.1
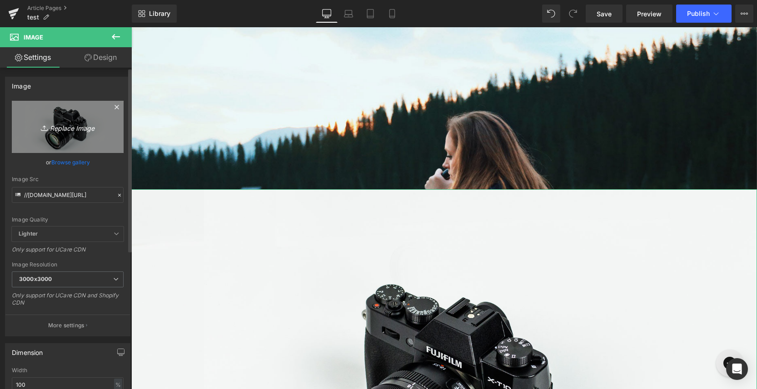
click at [78, 128] on icon "Replace Image" at bounding box center [67, 126] width 73 height 11
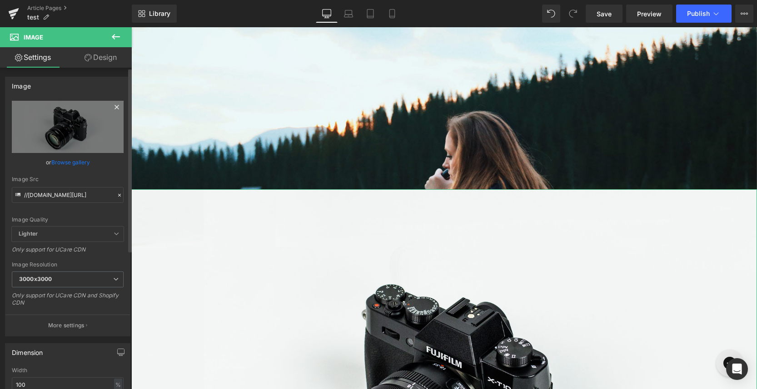
click at [115, 105] on icon at bounding box center [116, 107] width 11 height 11
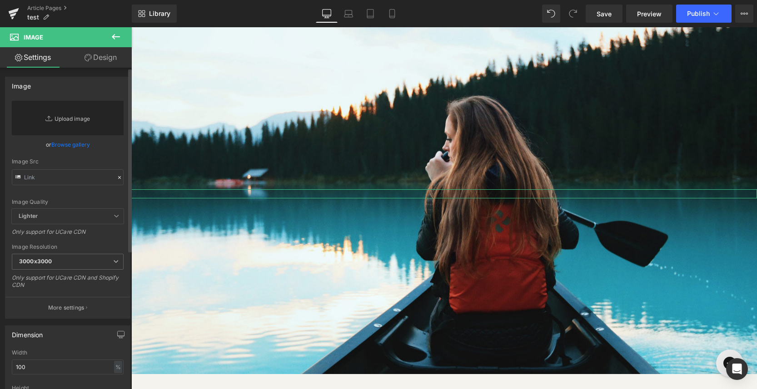
click at [86, 126] on link "Replace Image" at bounding box center [68, 118] width 112 height 35
click at [64, 119] on link "Replace Image" at bounding box center [68, 118] width 112 height 35
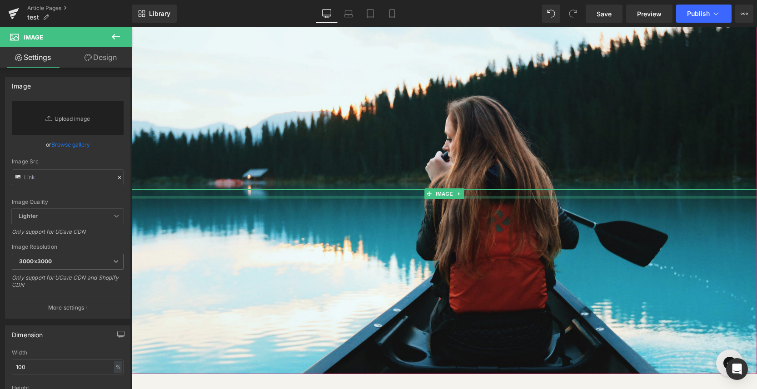
click at [191, 196] on div at bounding box center [443, 197] width 625 height 2
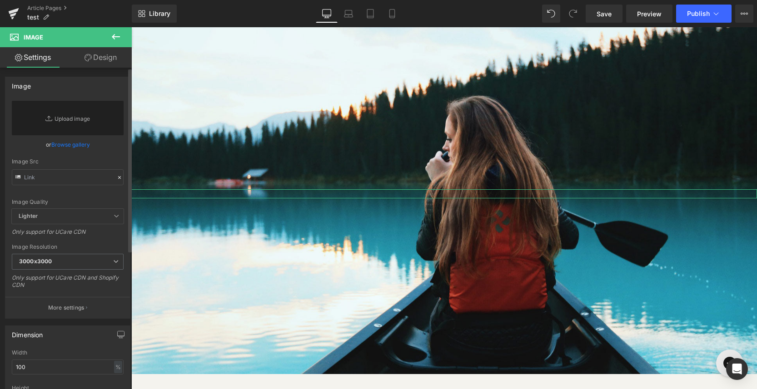
click at [73, 142] on link "Browse gallery" at bounding box center [70, 145] width 39 height 16
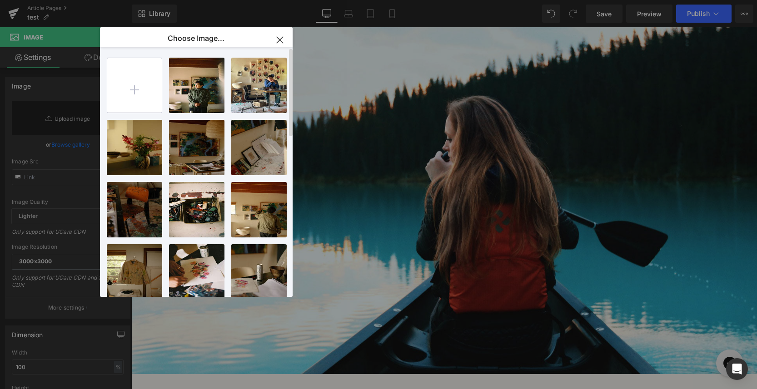
click at [151, 84] on input "file" at bounding box center [134, 85] width 55 height 55
click at [130, 96] on input "file" at bounding box center [134, 85] width 55 height 55
type input "C:\fakepath\logo-neon.png"
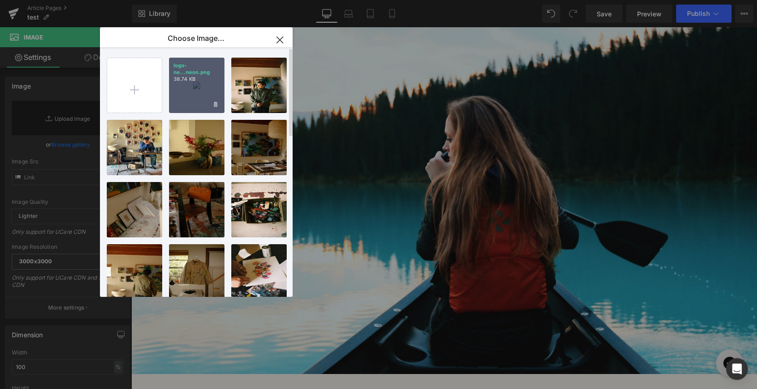
drag, startPoint x: 197, startPoint y: 91, endPoint x: 66, endPoint y: 64, distance: 133.6
click at [197, 91] on div "logo-ne...neon.png 38.74 KB" at bounding box center [196, 85] width 55 height 55
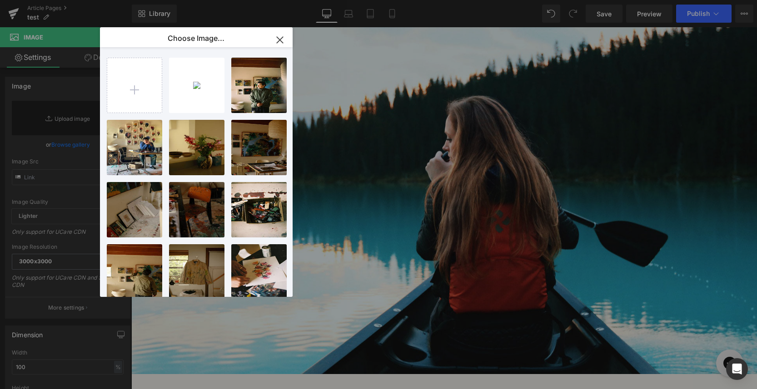
type input "https://ucarecdn.com/f5173bc4-9279-4c43-9950-6538d9b53a1e/-/format/auto/-/previ…"
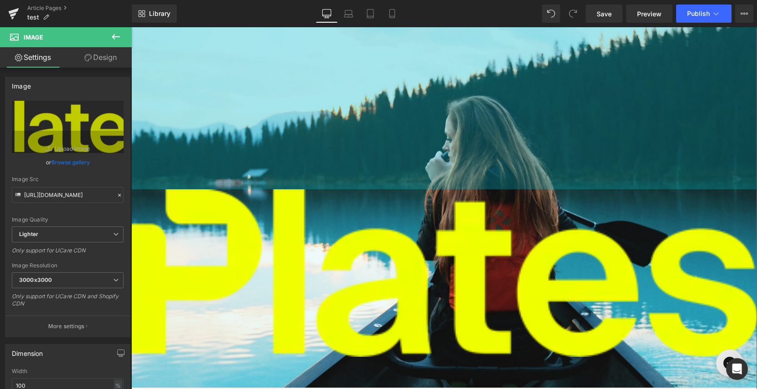
scroll to position [6142, 625]
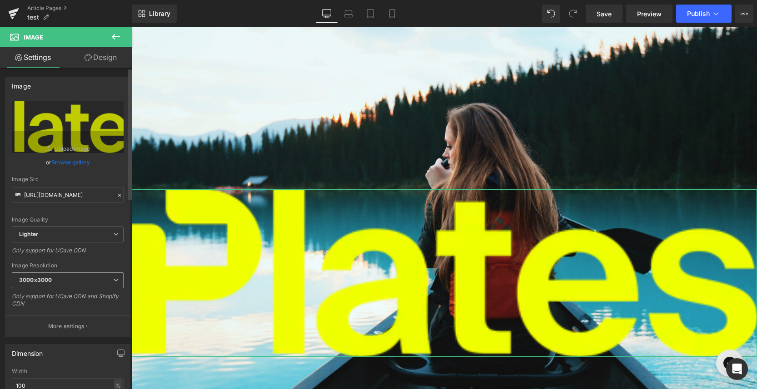
click at [61, 279] on span "3000x3000" at bounding box center [68, 281] width 112 height 16
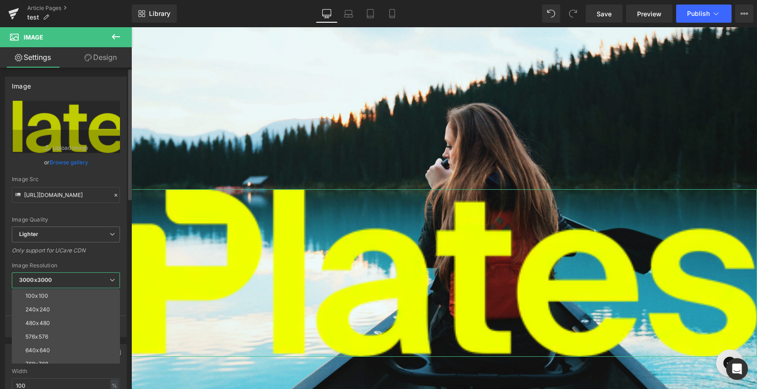
click at [61, 279] on span "3000x3000" at bounding box center [66, 281] width 108 height 16
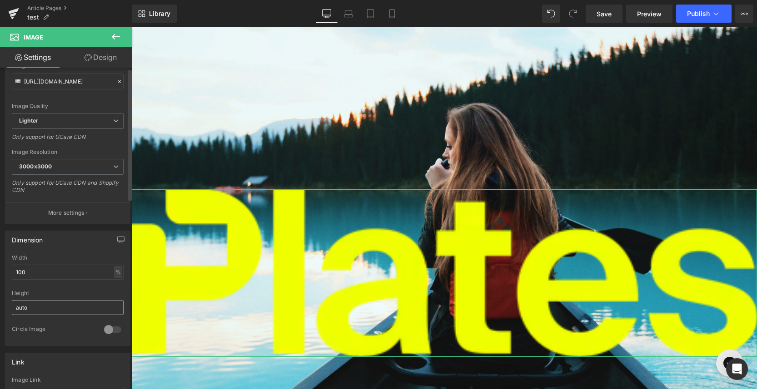
scroll to position [146, 0]
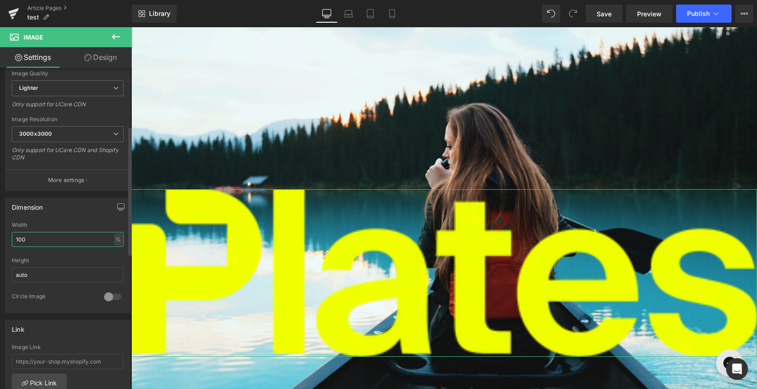
click at [48, 242] on input "100" at bounding box center [68, 239] width 112 height 15
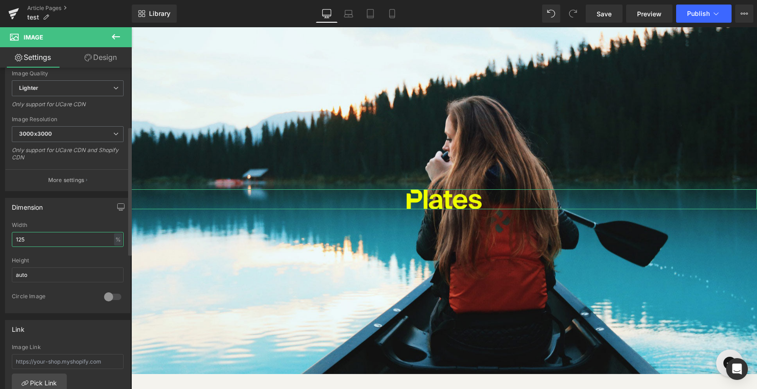
scroll to position [6142, 625]
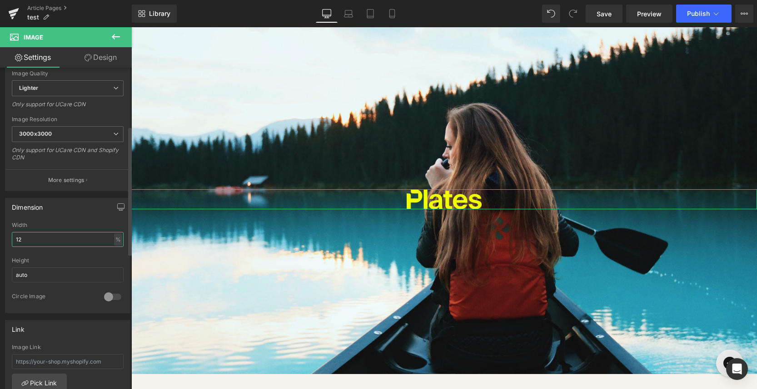
type input "1"
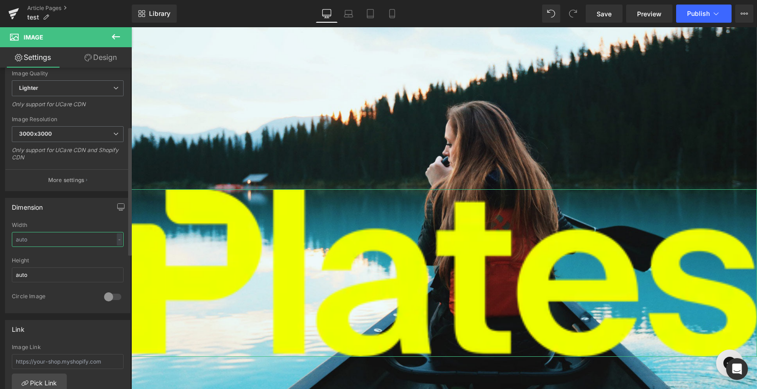
scroll to position [4, 5]
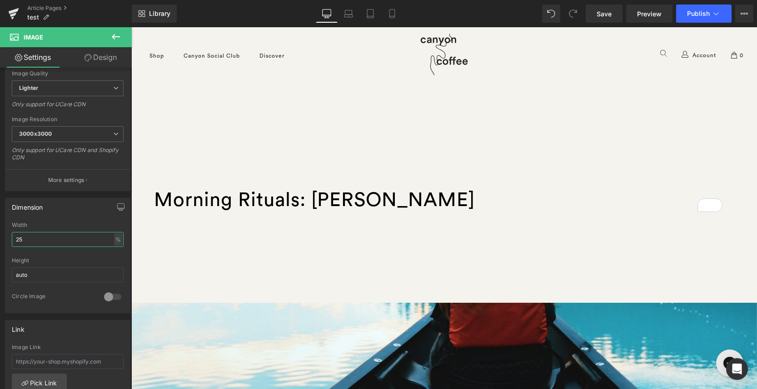
type input "25"
click at [115, 34] on icon at bounding box center [115, 36] width 11 height 11
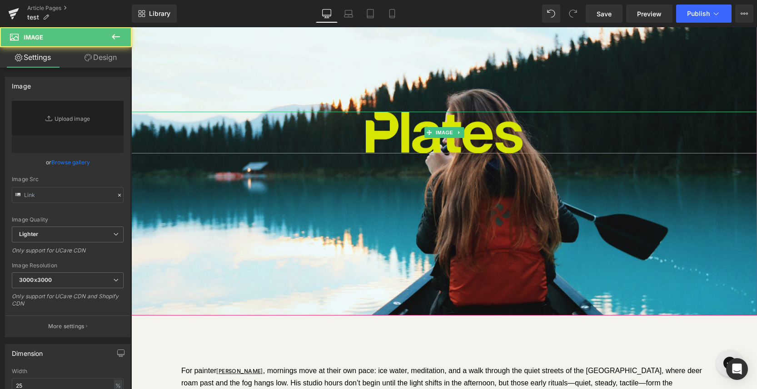
click at [500, 134] on img at bounding box center [444, 133] width 156 height 42
type input "https://ucarecdn.com/f5173bc4-9279-4c43-9950-6538d9b53a1e/-/format/auto/-/previ…"
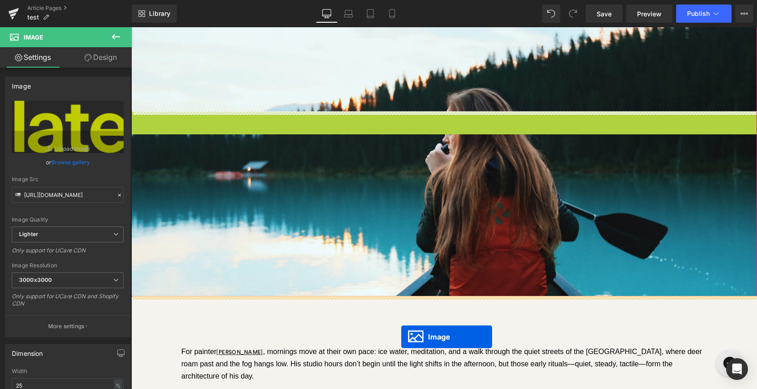
drag, startPoint x: 424, startPoint y: 130, endPoint x: 401, endPoint y: 337, distance: 208.4
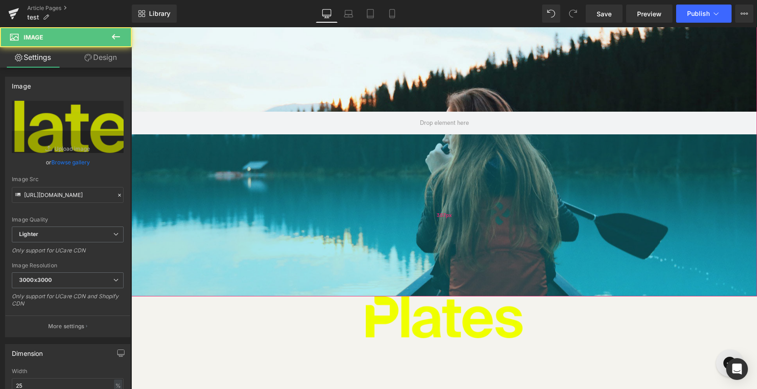
click at [423, 220] on div "357px" at bounding box center [443, 215] width 625 height 162
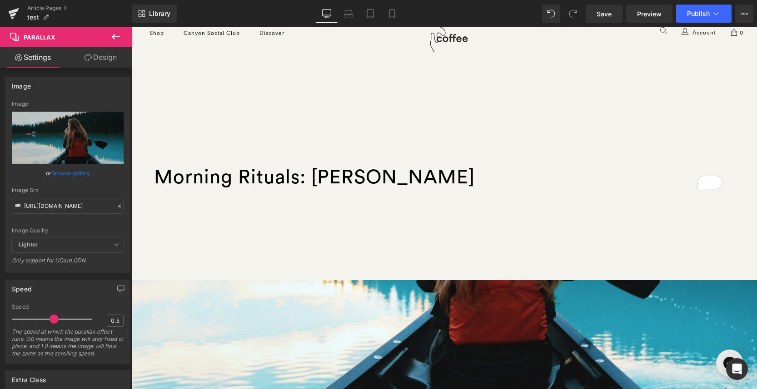
click at [131, 27] on div "500px" at bounding box center [131, 27] width 0 height 0
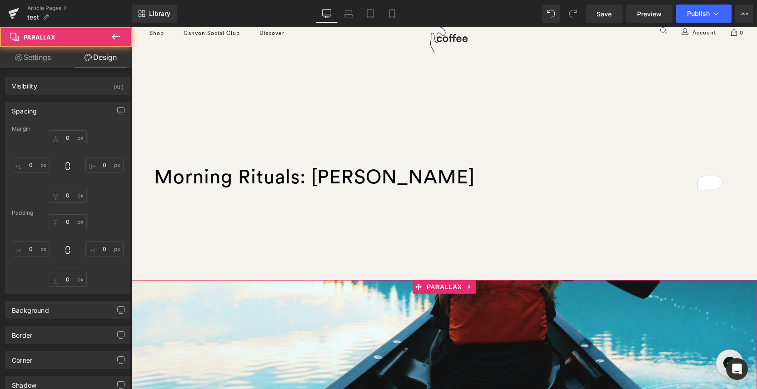
type input "0"
type input "500"
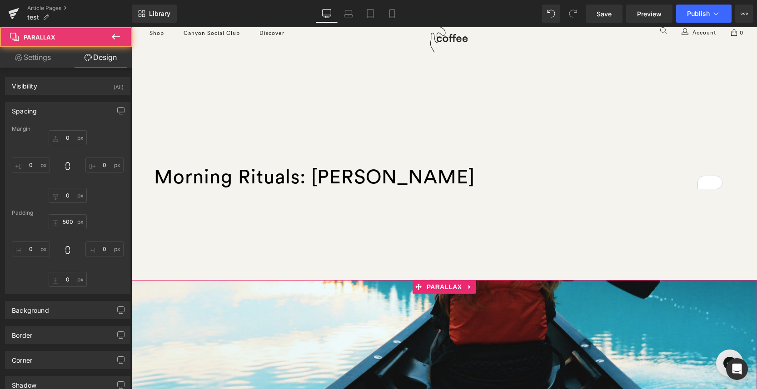
type input "0"
type input "357"
type input "0"
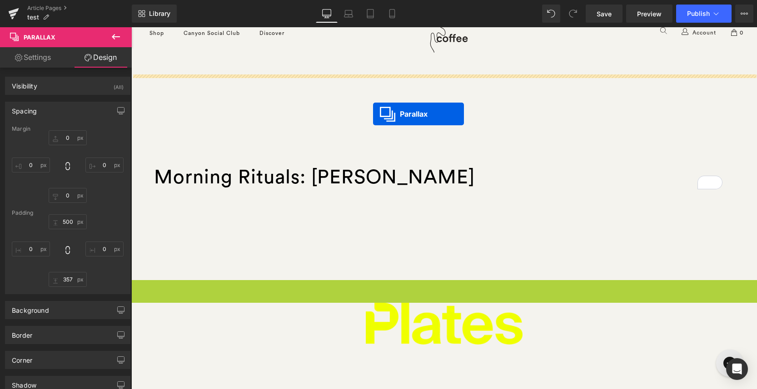
drag, startPoint x: 416, startPoint y: 285, endPoint x: 373, endPoint y: 114, distance: 176.6
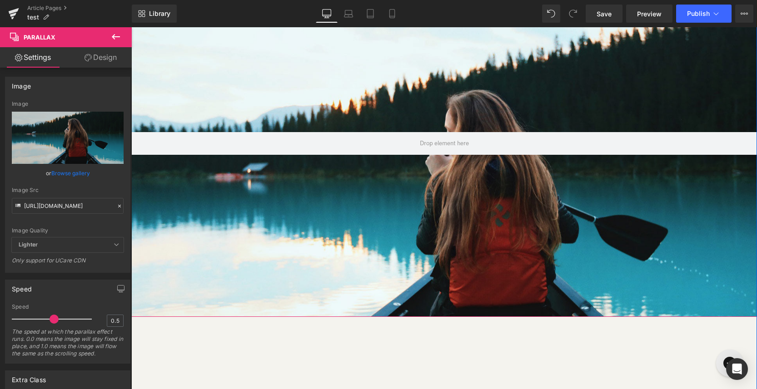
click at [407, 224] on div at bounding box center [443, 198] width 625 height 367
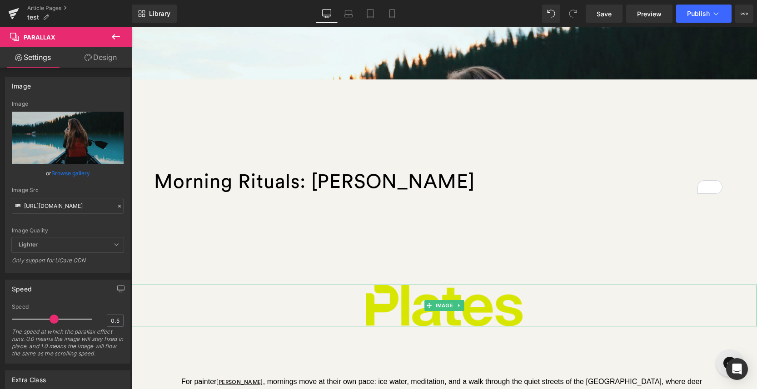
click at [403, 298] on img at bounding box center [444, 306] width 156 height 42
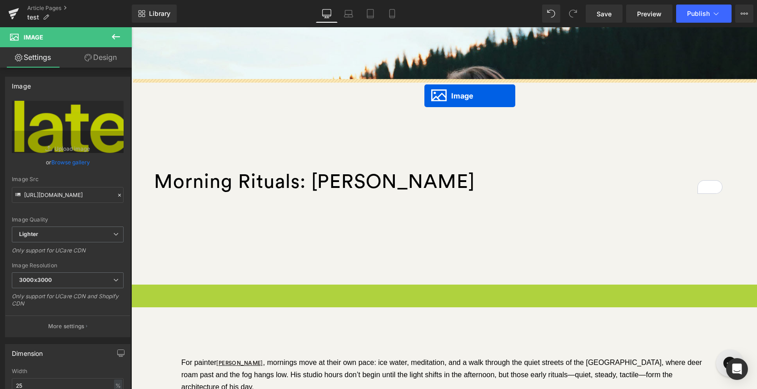
drag, startPoint x: 427, startPoint y: 300, endPoint x: 424, endPoint y: 96, distance: 204.4
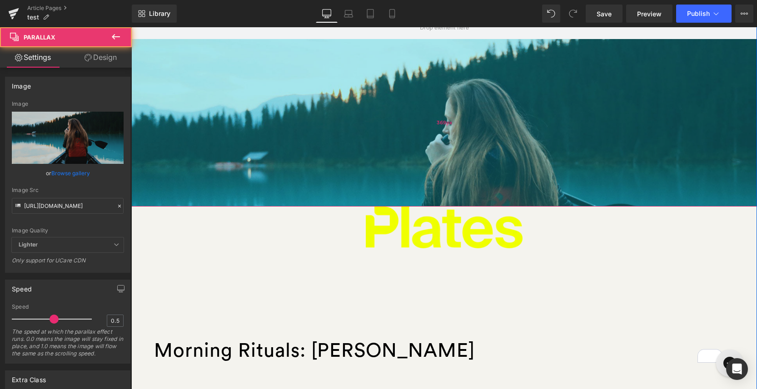
drag, startPoint x: 454, startPoint y: 199, endPoint x: 453, endPoint y: 205, distance: 5.5
click at [453, 205] on div "369px" at bounding box center [443, 123] width 625 height 168
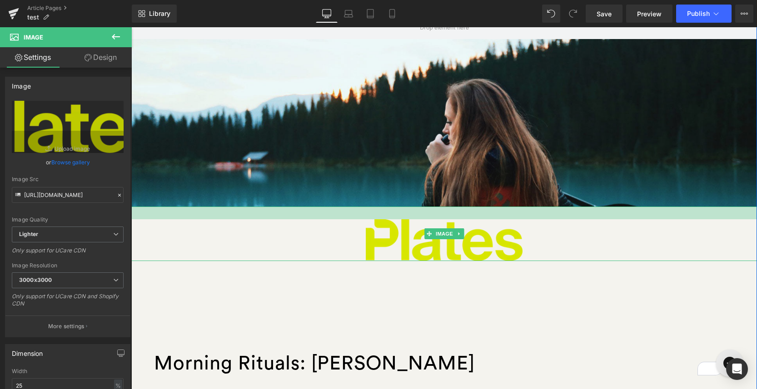
drag, startPoint x: 461, startPoint y: 208, endPoint x: 462, endPoint y: 220, distance: 12.8
click at [462, 220] on div "Image" at bounding box center [443, 234] width 625 height 55
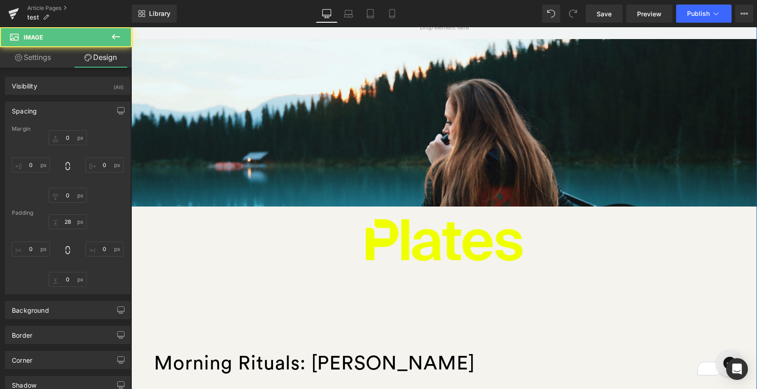
click at [131, 27] on div "200px" at bounding box center [131, 27] width 0 height 0
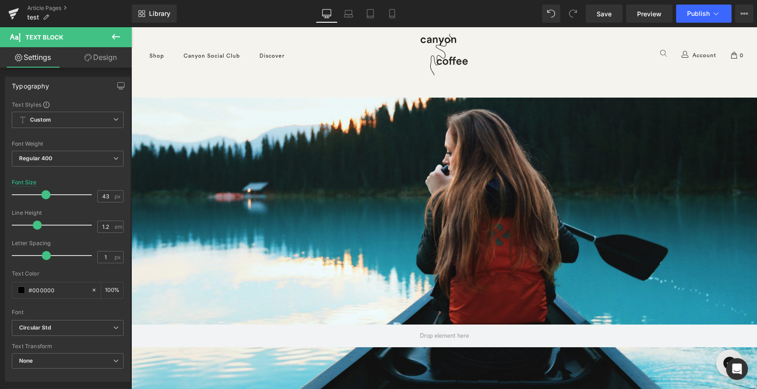
click at [115, 35] on icon at bounding box center [115, 36] width 11 height 11
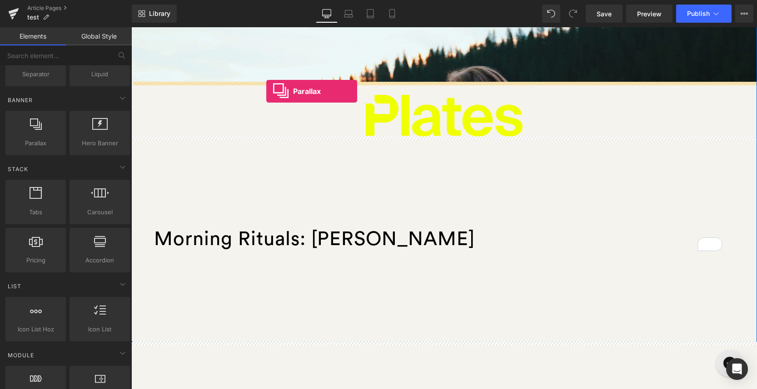
drag, startPoint x: 164, startPoint y: 165, endPoint x: 266, endPoint y: 91, distance: 125.9
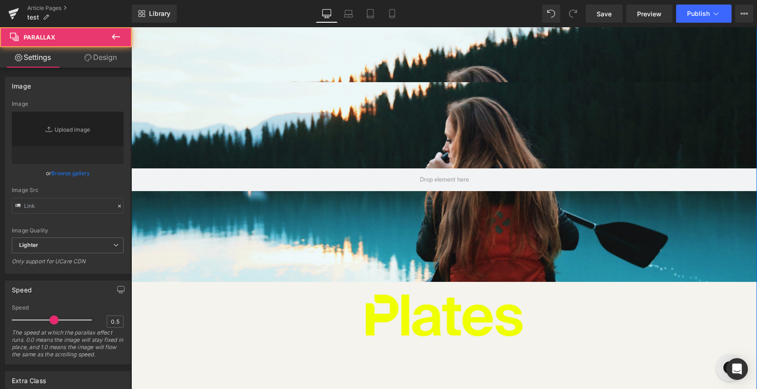
type input "https://cdn.shopify.com/s/files/1/0657/0813/files/slide-girl_2048x.jpg"
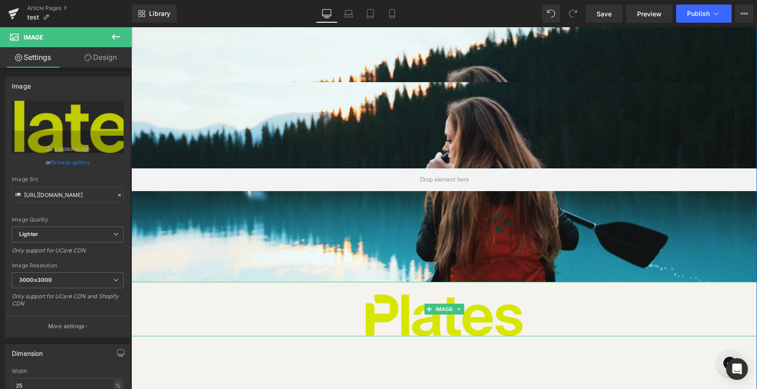
click at [406, 324] on img at bounding box center [444, 309] width 156 height 55
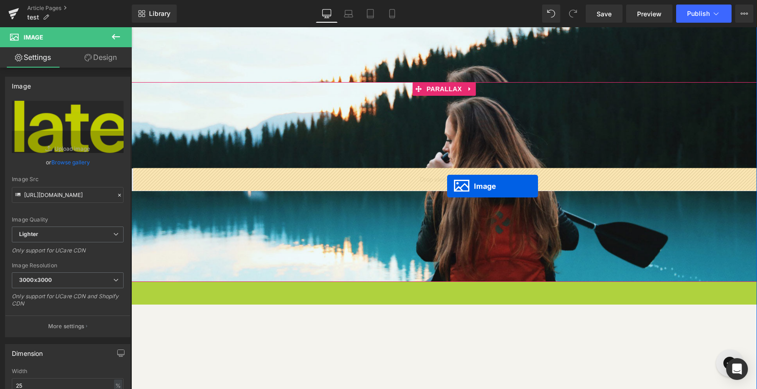
drag, startPoint x: 428, startPoint y: 307, endPoint x: 447, endPoint y: 186, distance: 121.8
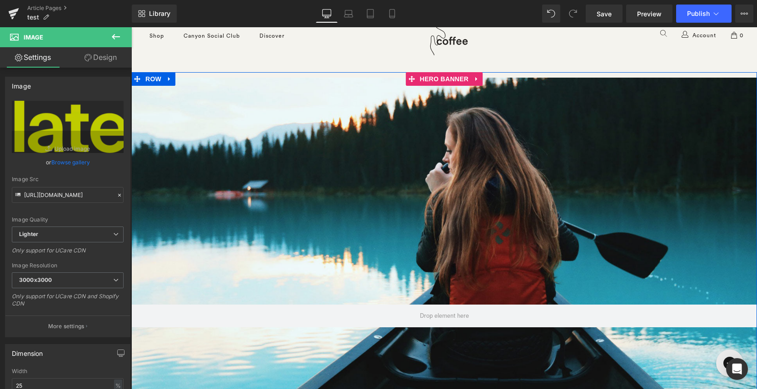
click at [463, 170] on div at bounding box center [443, 215] width 625 height 367
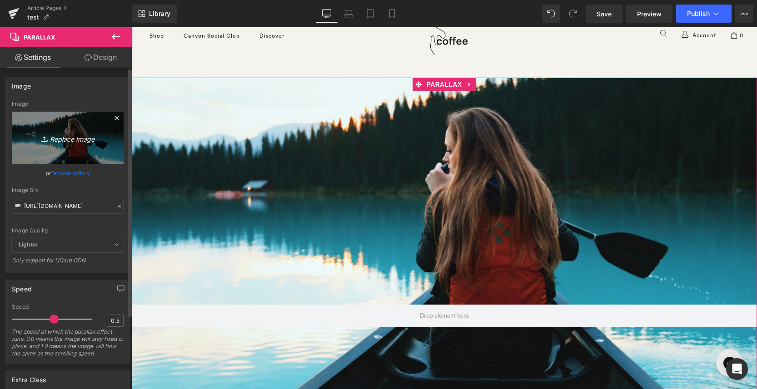
click at [112, 121] on icon at bounding box center [116, 118] width 11 height 11
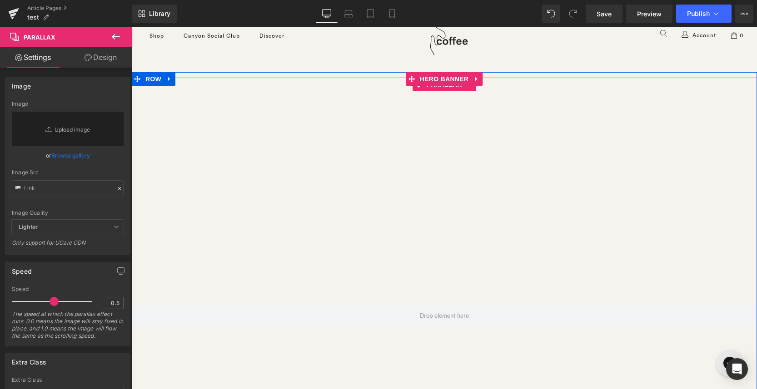
click at [358, 180] on div at bounding box center [443, 215] width 625 height 367
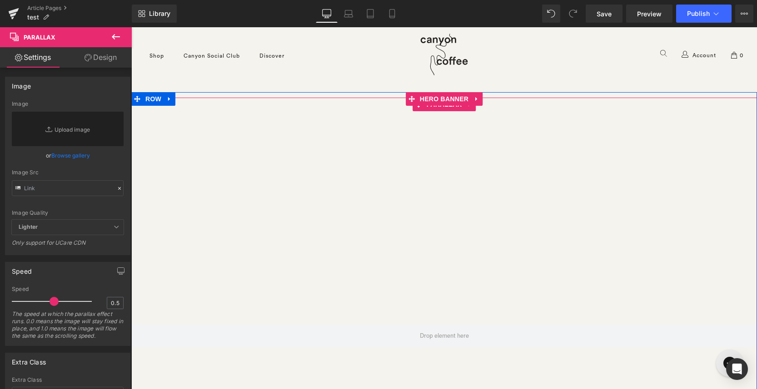
click at [423, 176] on div at bounding box center [443, 217] width 625 height 367
click at [420, 261] on div at bounding box center [443, 217] width 625 height 367
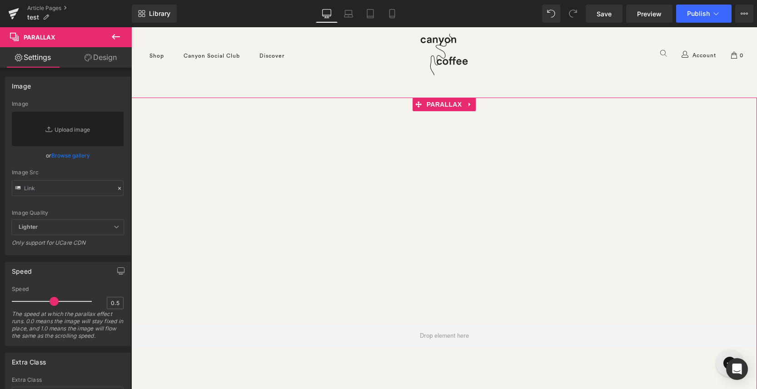
click at [105, 59] on link "Design" at bounding box center [101, 57] width 66 height 20
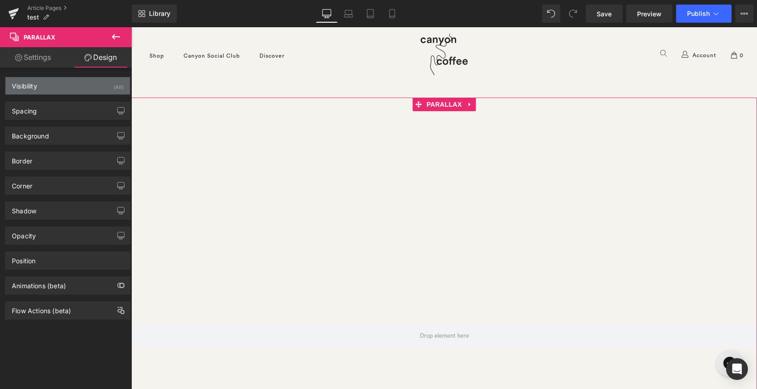
click at [74, 92] on div "Visibility (All)" at bounding box center [67, 85] width 124 height 17
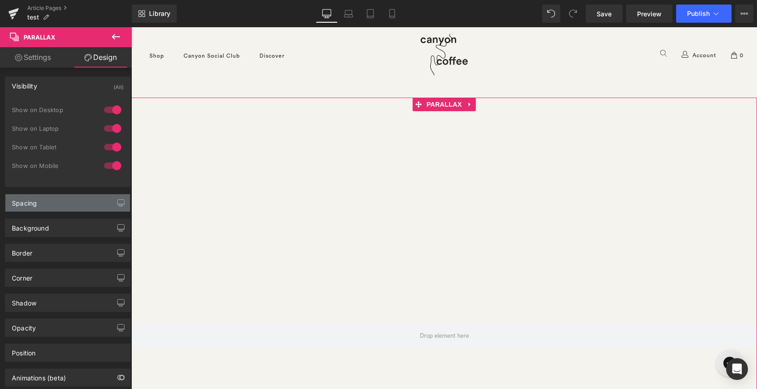
click at [70, 206] on div "Spacing" at bounding box center [67, 202] width 124 height 17
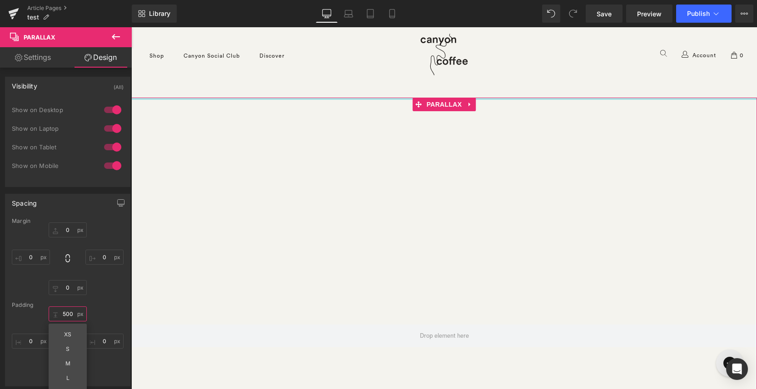
click at [69, 318] on input "500" at bounding box center [68, 314] width 38 height 15
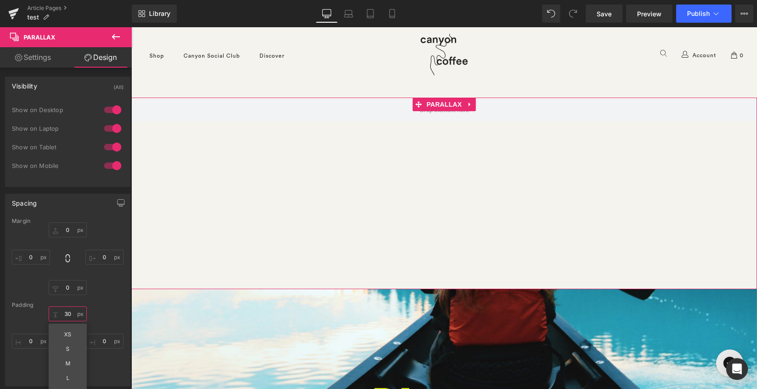
scroll to position [6008, 625]
type input "300"
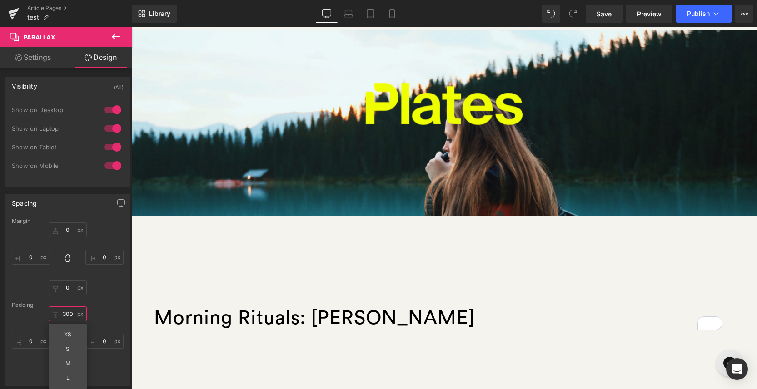
scroll to position [342, 0]
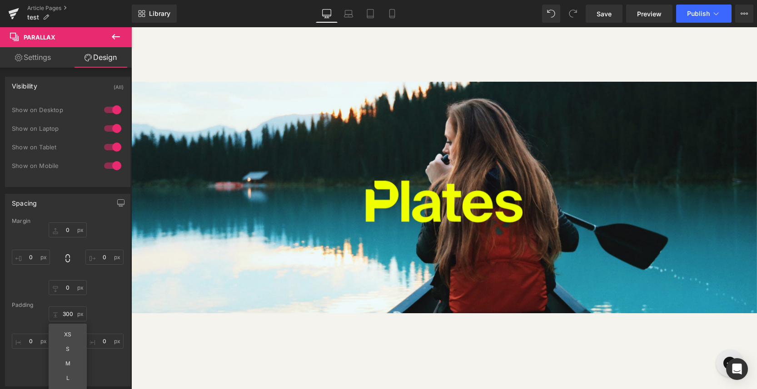
click at [302, 179] on div "Image" at bounding box center [443, 195] width 625 height 55
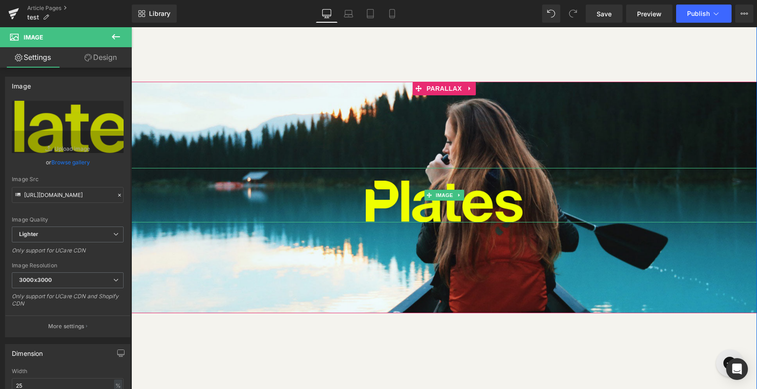
scroll to position [4, 5]
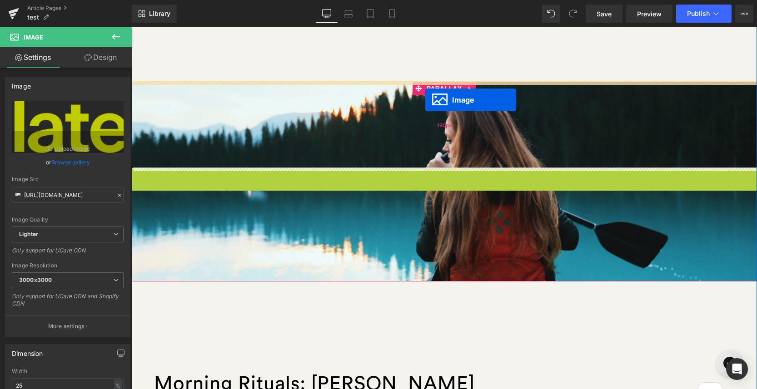
drag, startPoint x: 427, startPoint y: 194, endPoint x: 425, endPoint y: 100, distance: 93.6
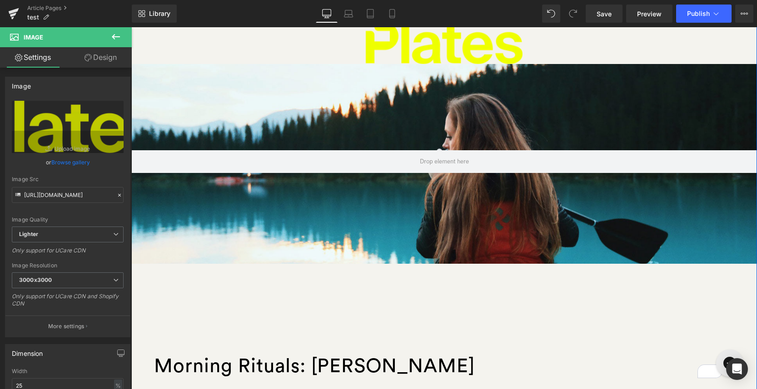
scroll to position [350, 0]
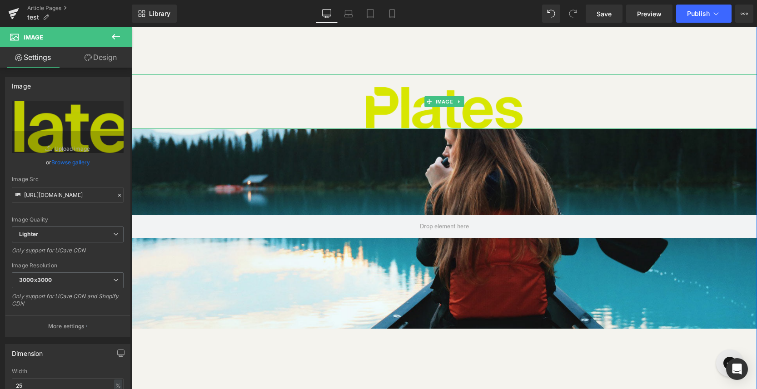
click at [396, 112] on img at bounding box center [444, 101] width 156 height 55
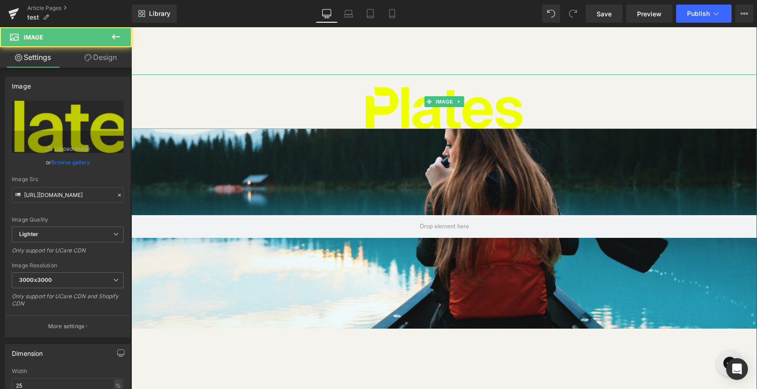
scroll to position [6134, 625]
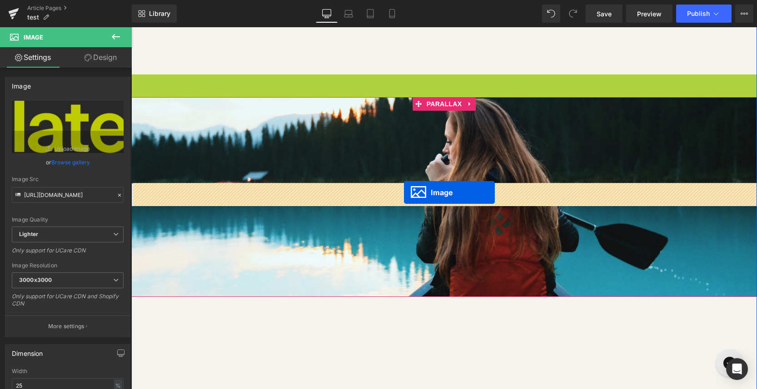
drag, startPoint x: 425, startPoint y: 102, endPoint x: 402, endPoint y: 194, distance: 95.0
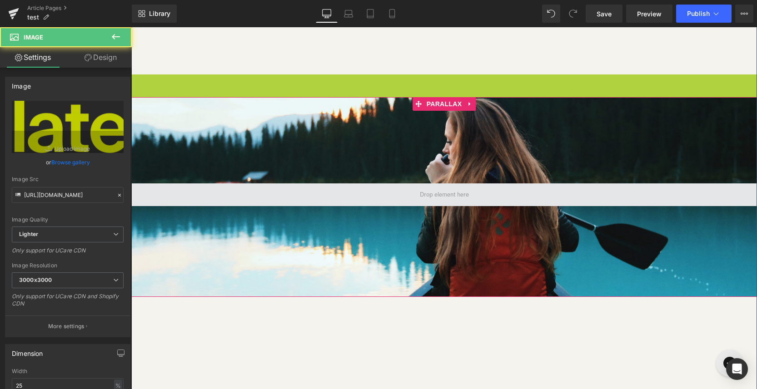
scroll to position [5, 5]
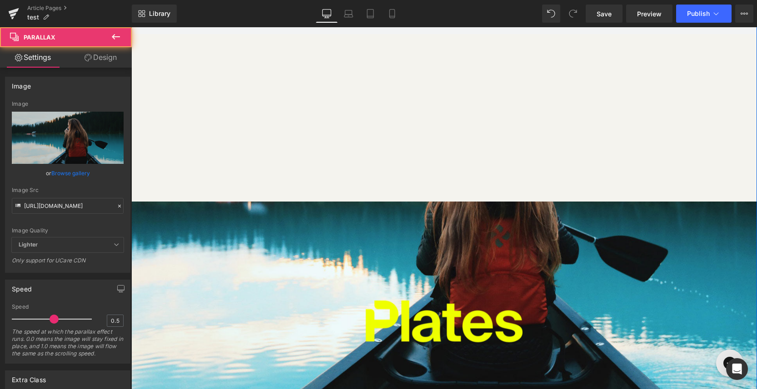
click at [293, 225] on div "Image Parallax 190px 200px" at bounding box center [443, 318] width 625 height 232
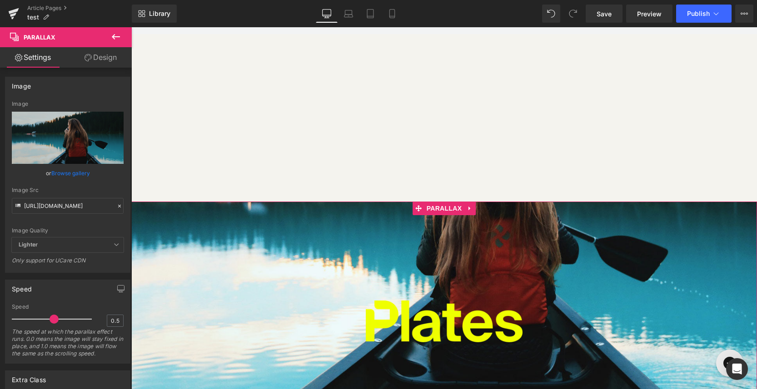
click at [102, 56] on link "Design" at bounding box center [101, 57] width 66 height 20
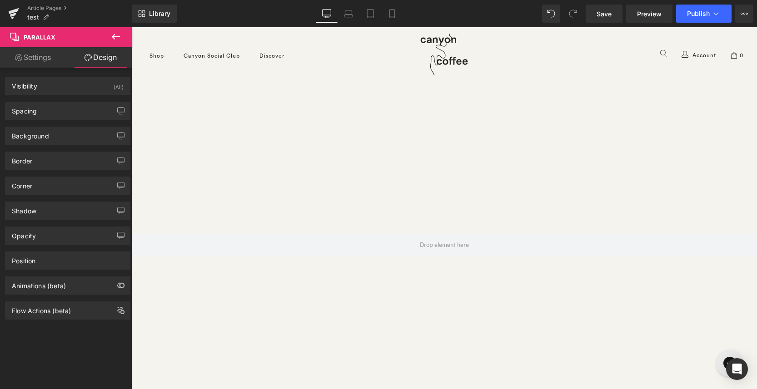
click at [32, 60] on link "Settings" at bounding box center [33, 57] width 66 height 20
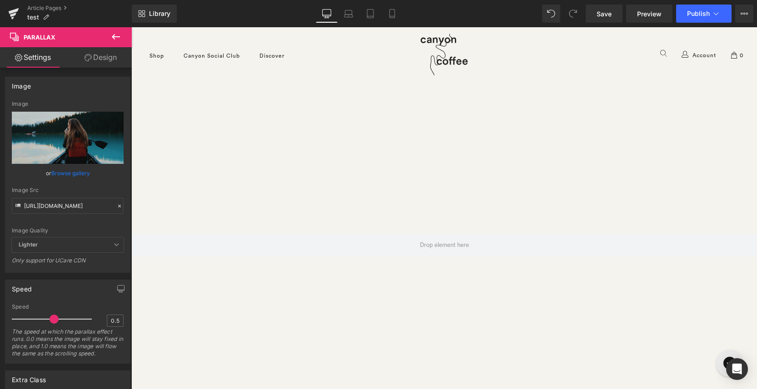
click at [116, 33] on icon at bounding box center [115, 36] width 11 height 11
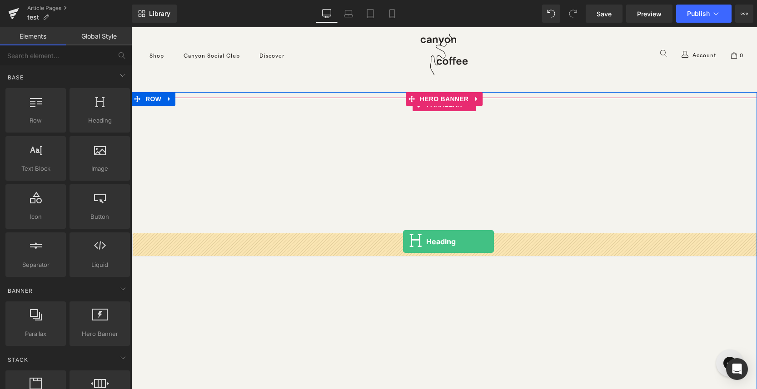
drag, startPoint x: 214, startPoint y: 150, endPoint x: 403, endPoint y: 242, distance: 209.6
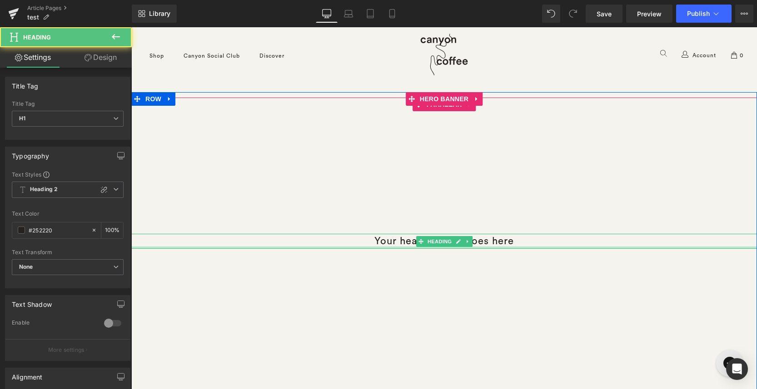
click at [385, 247] on div at bounding box center [443, 248] width 625 height 2
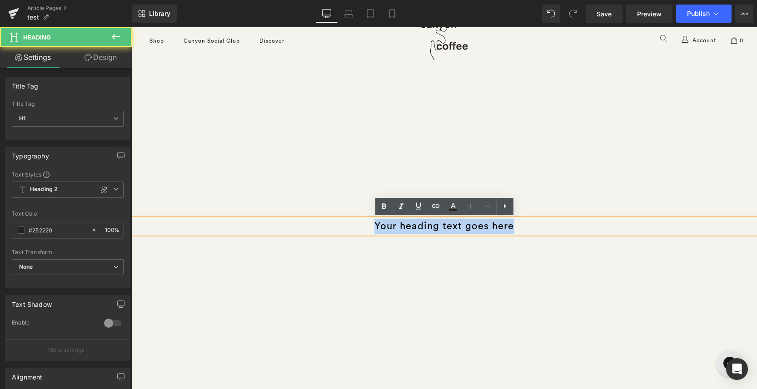
drag, startPoint x: 387, startPoint y: 225, endPoint x: 578, endPoint y: 233, distance: 191.9
click at [577, 233] on div "Your heading text goes here" at bounding box center [443, 226] width 625 height 15
